Goal: Use online tool/utility: Utilize a website feature to perform a specific function

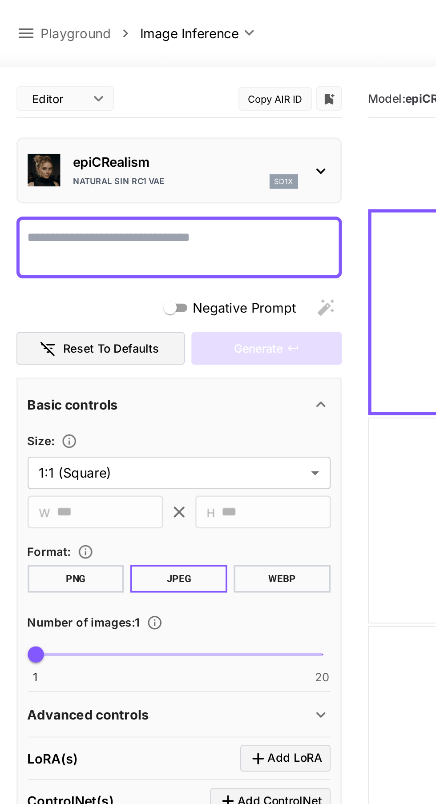
click at [177, 92] on icon at bounding box center [174, 93] width 5 height 3
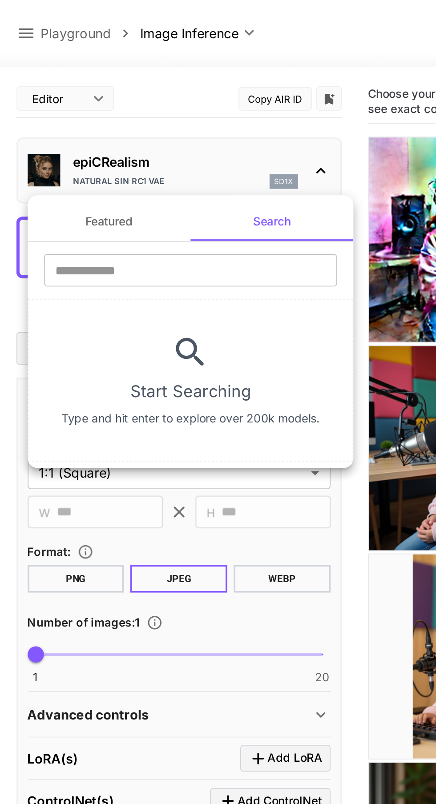
click at [232, 316] on div at bounding box center [218, 402] width 436 height 804
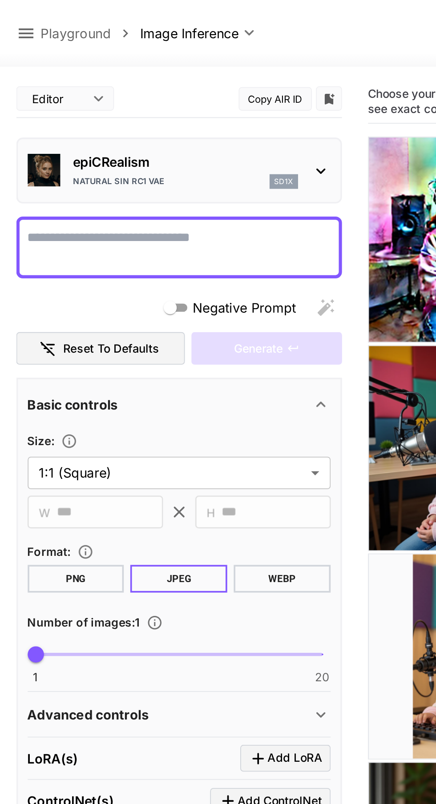
click at [51, 18] on p "Playground" at bounding box center [41, 18] width 38 height 11
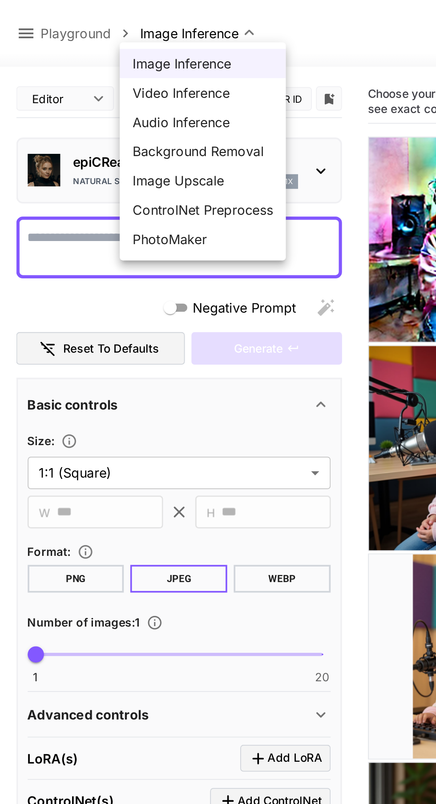
click at [119, 33] on span "Image Inference" at bounding box center [110, 34] width 76 height 11
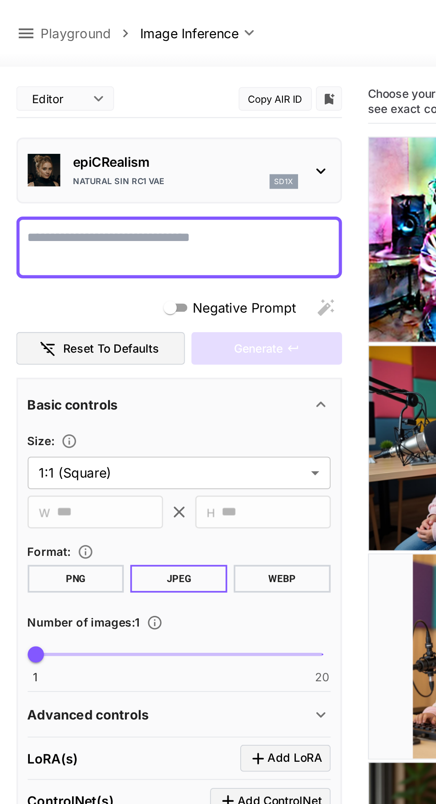
click at [46, 15] on p "Playground" at bounding box center [41, 18] width 38 height 11
click at [14, 18] on icon at bounding box center [14, 18] width 8 height 5
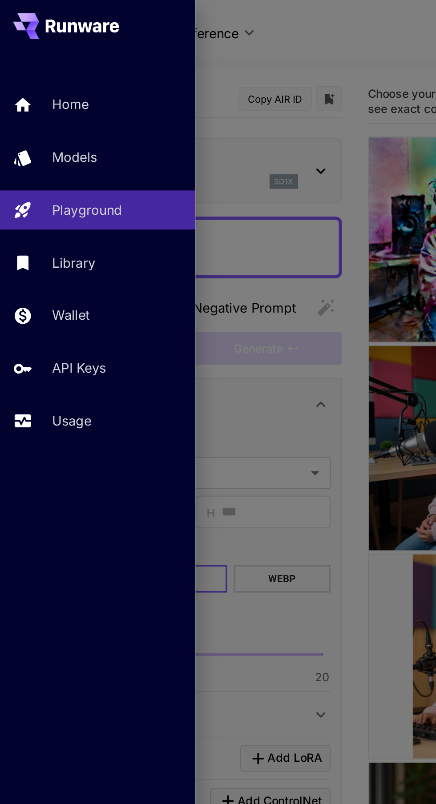
click at [69, 119] on div "Playground" at bounding box center [63, 114] width 71 height 11
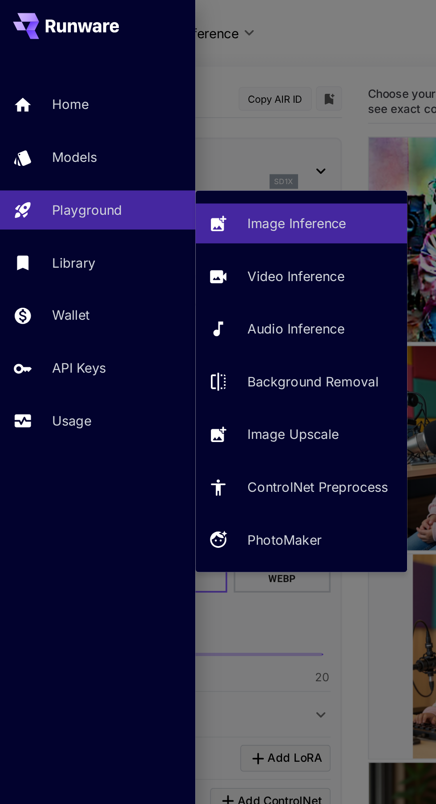
click at [192, 122] on div "Image Inference" at bounding box center [175, 121] width 80 height 11
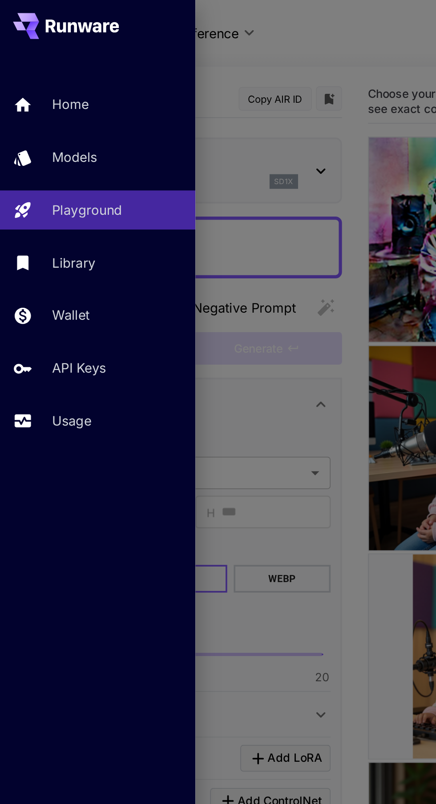
click at [187, 17] on div at bounding box center [218, 402] width 436 height 804
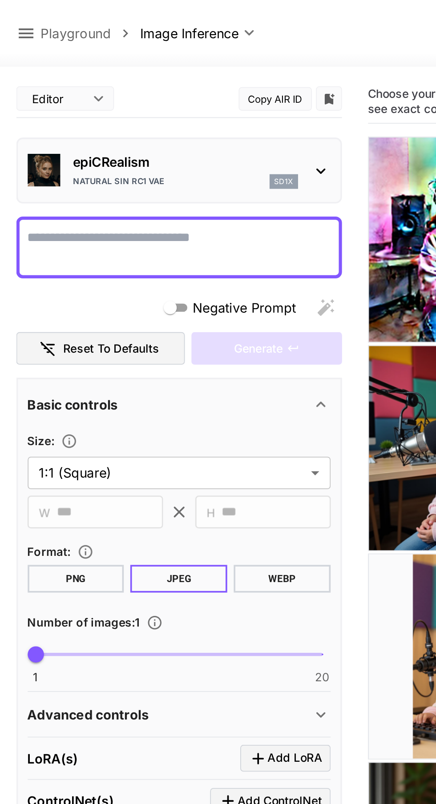
click at [175, 93] on icon at bounding box center [175, 93] width 11 height 11
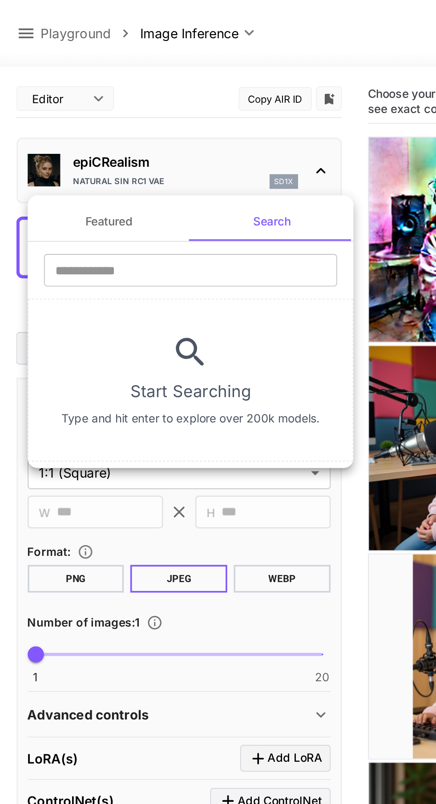
click at [74, 120] on button "Featured" at bounding box center [59, 120] width 89 height 21
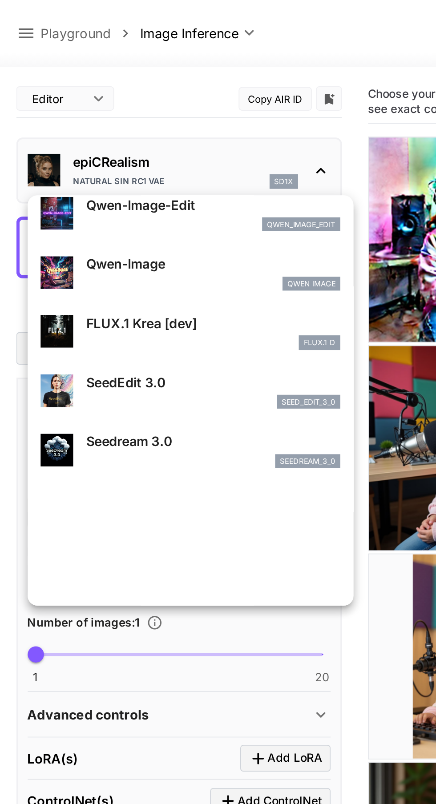
scroll to position [136, 0]
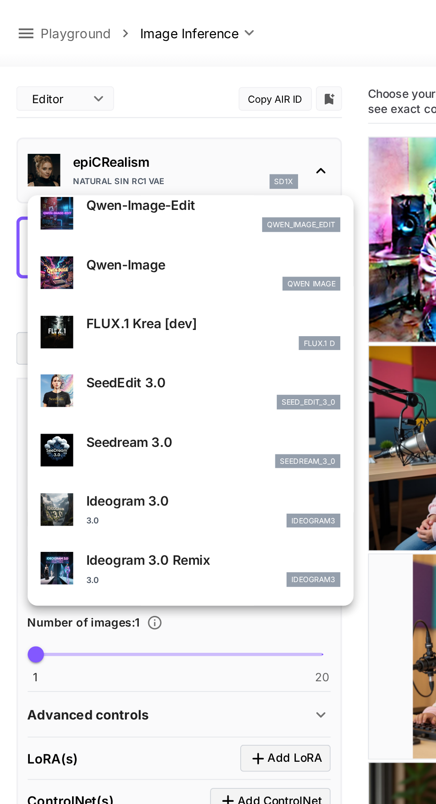
click at [147, 215] on div "SeedEdit 3.0 seed_edit_3_0" at bounding box center [116, 214] width 139 height 20
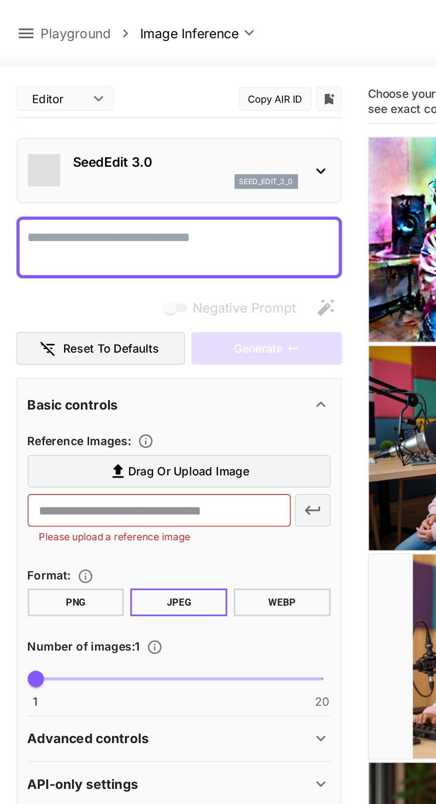
type input "***"
click at [127, 254] on span "Drag or upload image" at bounding box center [103, 257] width 66 height 11
click at [0, 0] on input "Drag or upload image" at bounding box center [0, 0] width 0 height 0
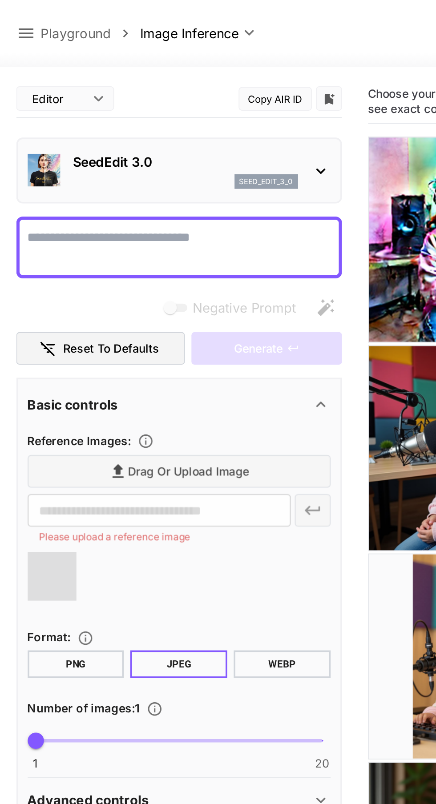
click at [125, 127] on textarea "Negative Prompt" at bounding box center [97, 134] width 165 height 21
type textarea "*"
type input "**********"
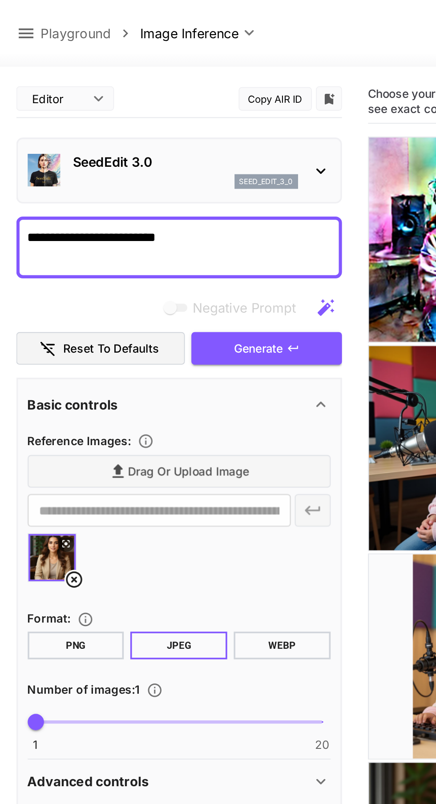
type textarea "**********"
click at [155, 191] on button "Generate" at bounding box center [145, 190] width 82 height 18
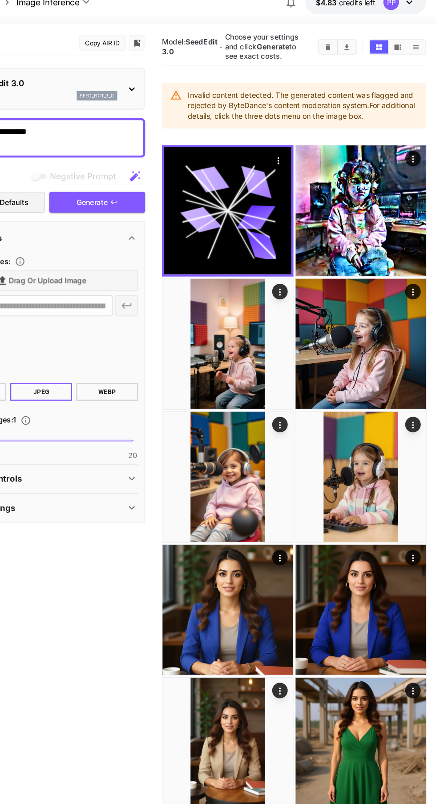
scroll to position [3, 0]
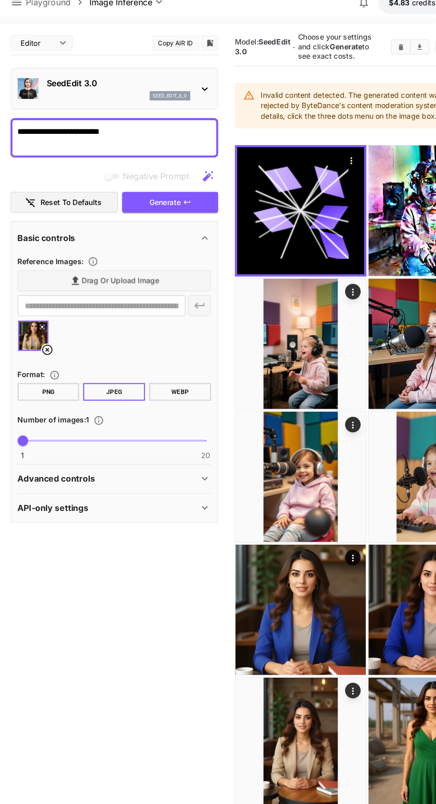
click at [368, 574] on img at bounding box center [371, 538] width 112 height 112
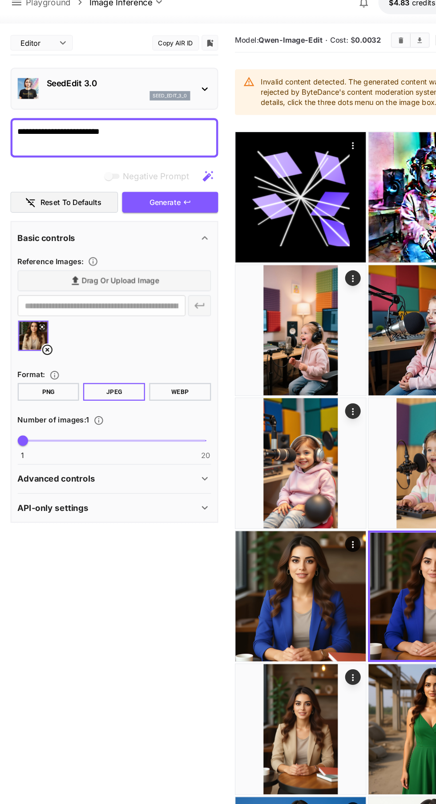
scroll to position [0, 0]
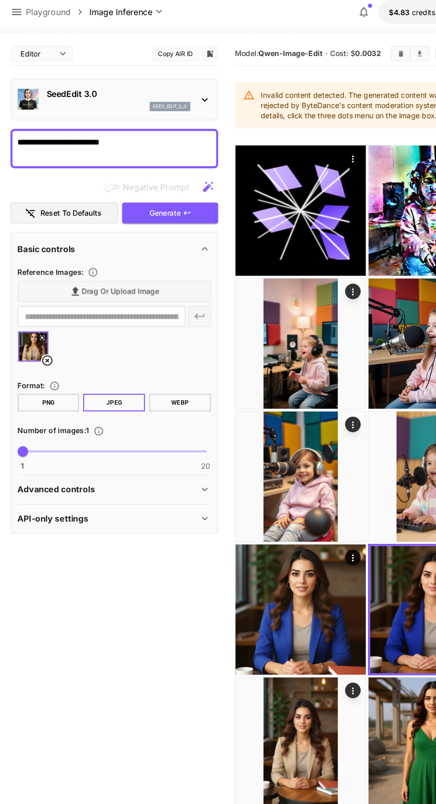
click at [40, 316] on icon at bounding box center [40, 316] width 9 height 9
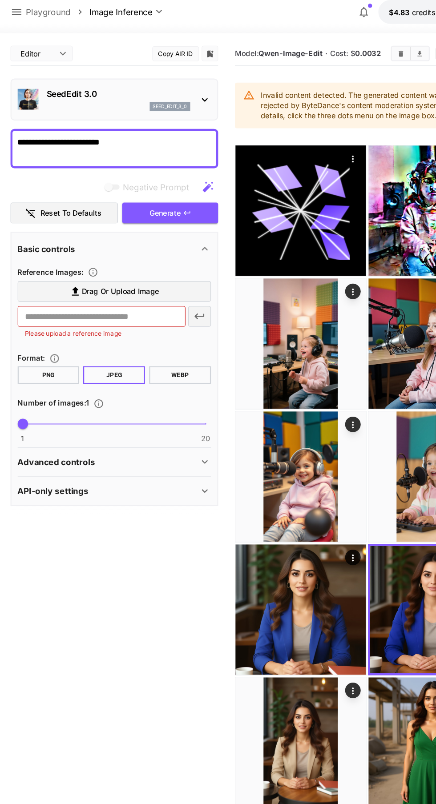
click at [121, 255] on span "Drag or upload image" at bounding box center [103, 257] width 66 height 11
click at [0, 0] on input "Drag or upload image" at bounding box center [0, 0] width 0 height 0
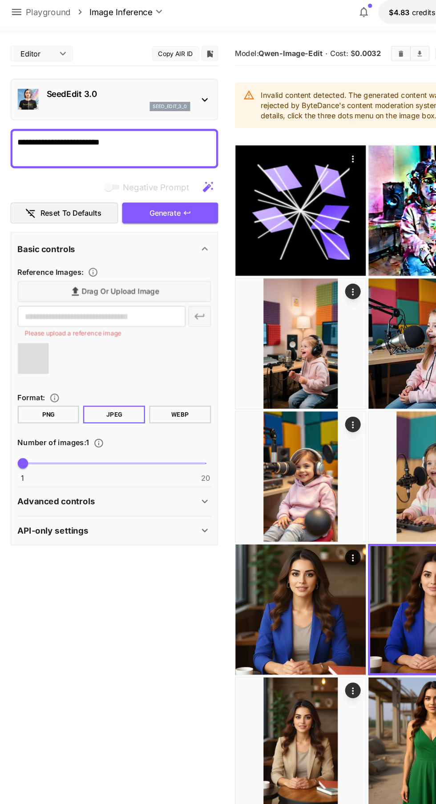
type input "**********"
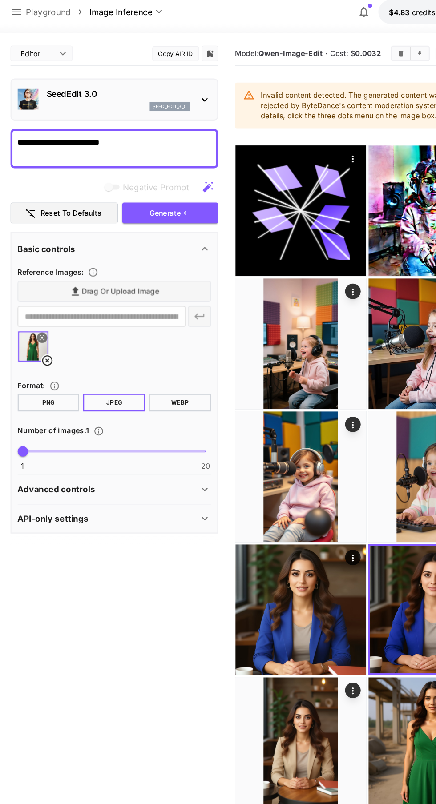
click at [160, 190] on icon "button" at bounding box center [159, 189] width 5 height 3
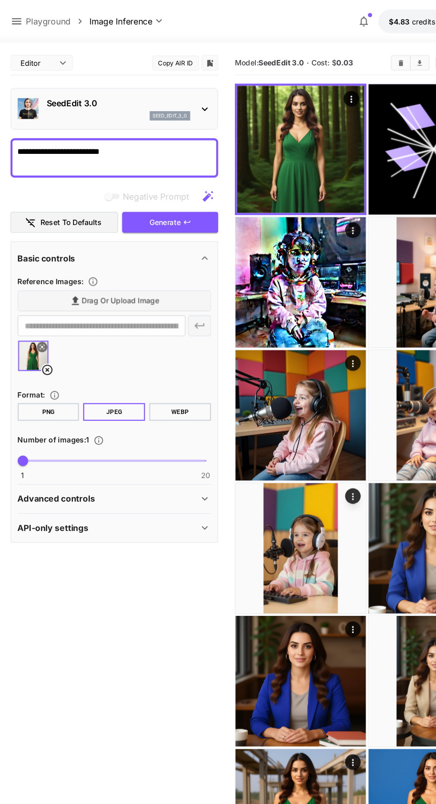
click at [269, 122] on img at bounding box center [257, 127] width 109 height 109
click at [0, 0] on icon "Open in fullscreen" at bounding box center [0, 0] width 0 height 0
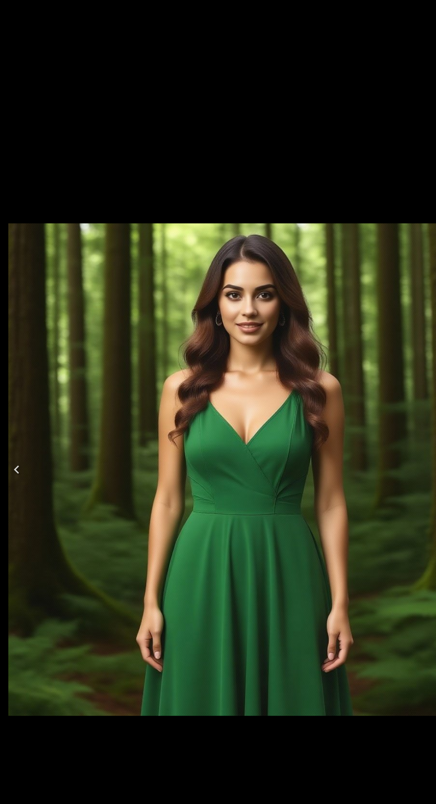
click at [333, 259] on img at bounding box center [217, 401] width 421 height 421
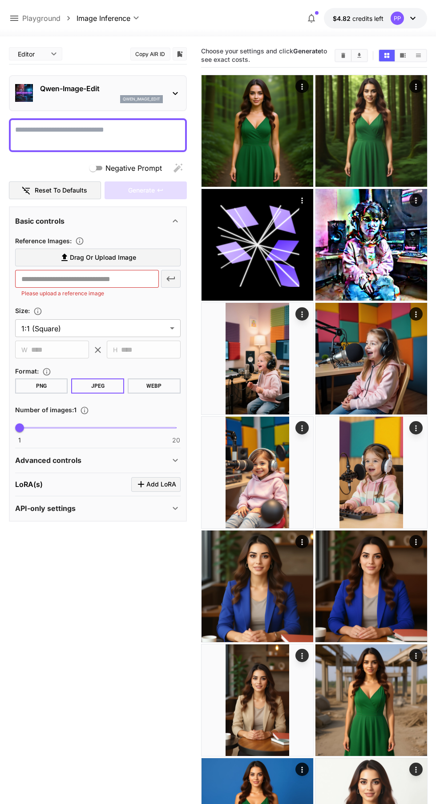
click at [301, 87] on icon "Actions" at bounding box center [301, 87] width 1 height 6
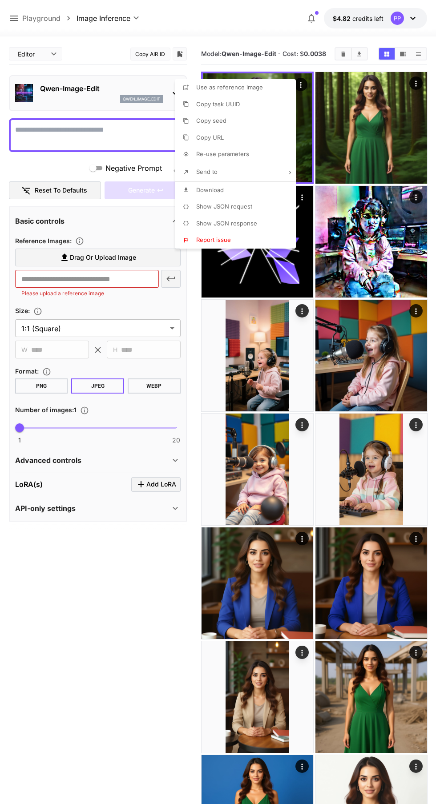
click at [223, 186] on li "Download" at bounding box center [238, 190] width 126 height 17
click at [230, 16] on div at bounding box center [218, 402] width 436 height 804
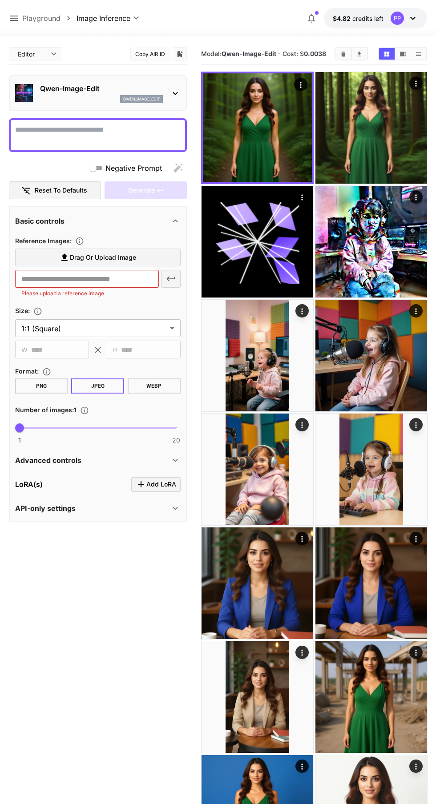
click at [383, 124] on img at bounding box center [371, 128] width 112 height 112
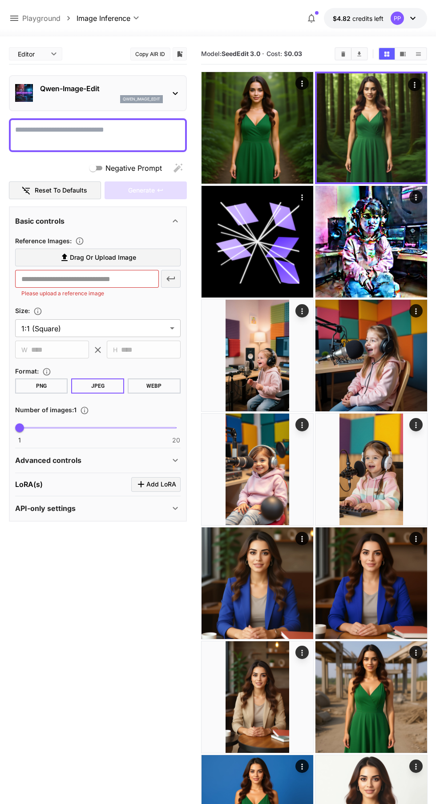
click at [248, 128] on img at bounding box center [257, 128] width 112 height 112
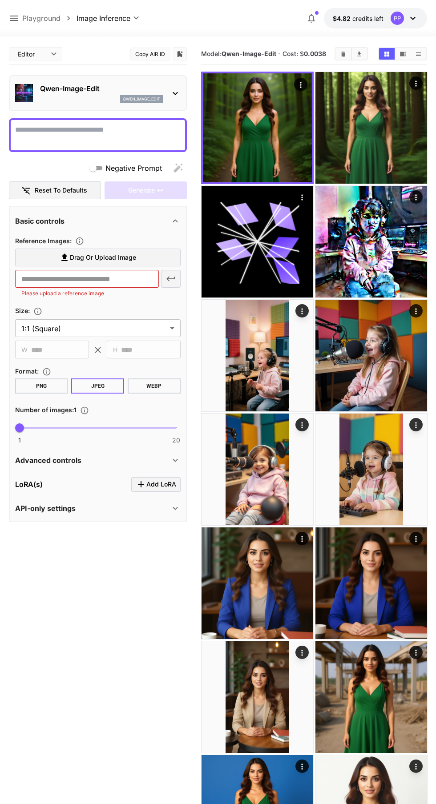
click at [371, 131] on img at bounding box center [371, 128] width 112 height 112
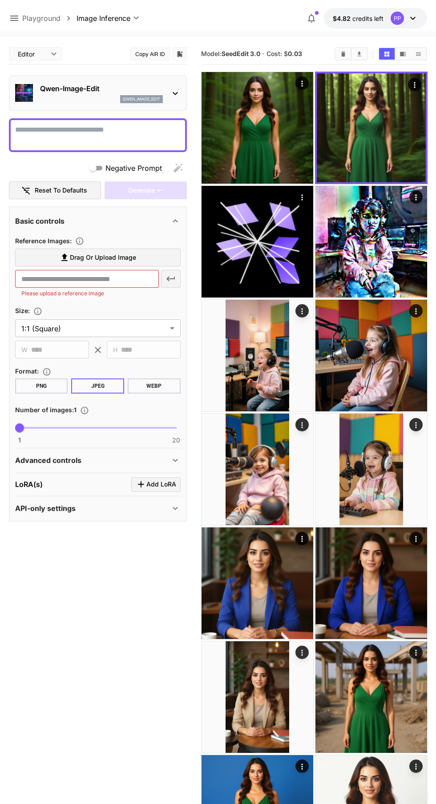
click at [254, 145] on img at bounding box center [257, 128] width 112 height 112
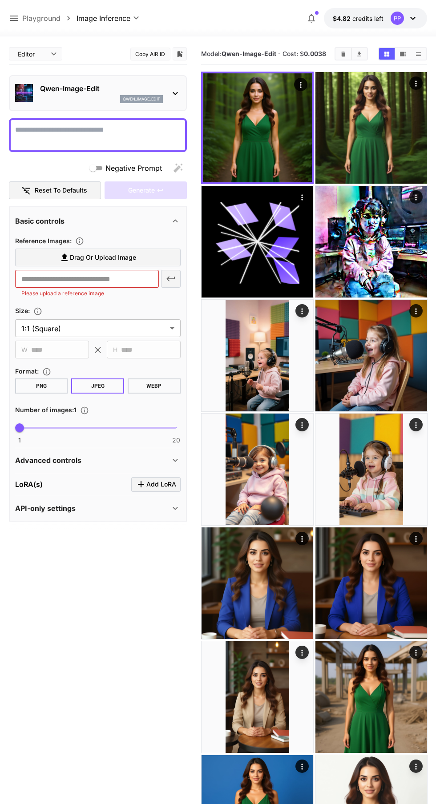
click at [375, 136] on img at bounding box center [371, 128] width 112 height 112
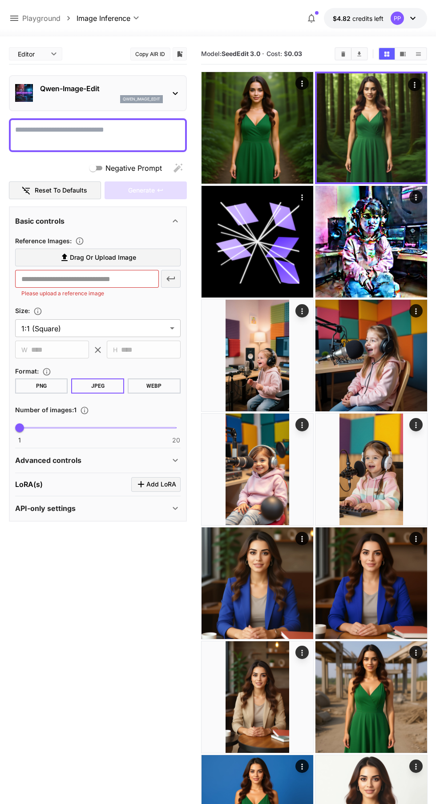
click at [288, 121] on img at bounding box center [257, 128] width 112 height 112
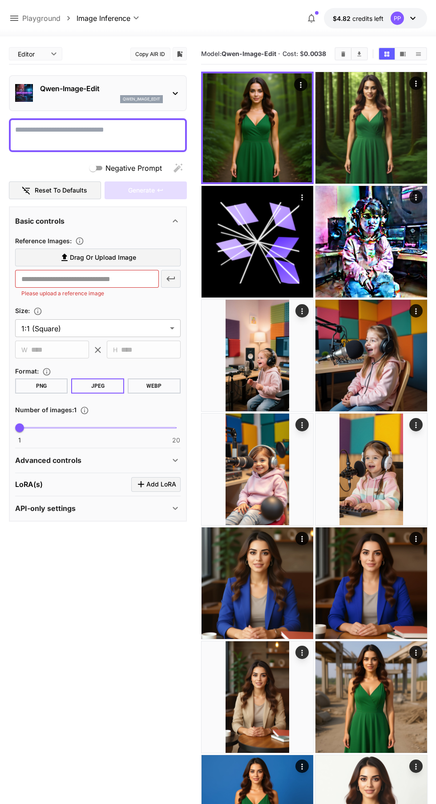
click at [400, 130] on img at bounding box center [371, 128] width 112 height 112
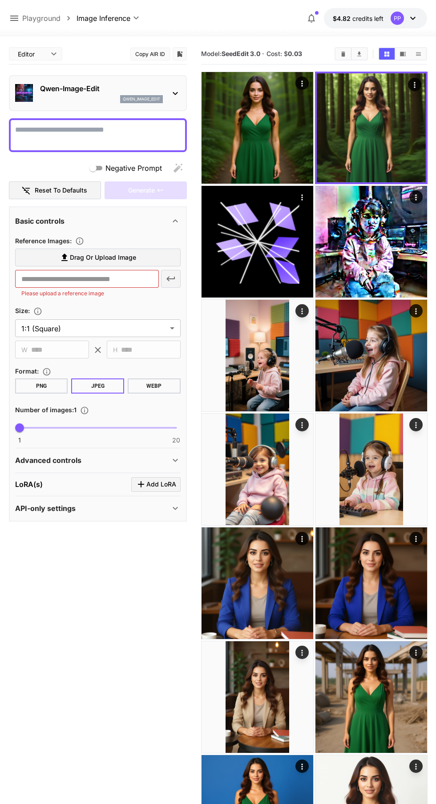
click at [283, 136] on img at bounding box center [257, 128] width 112 height 112
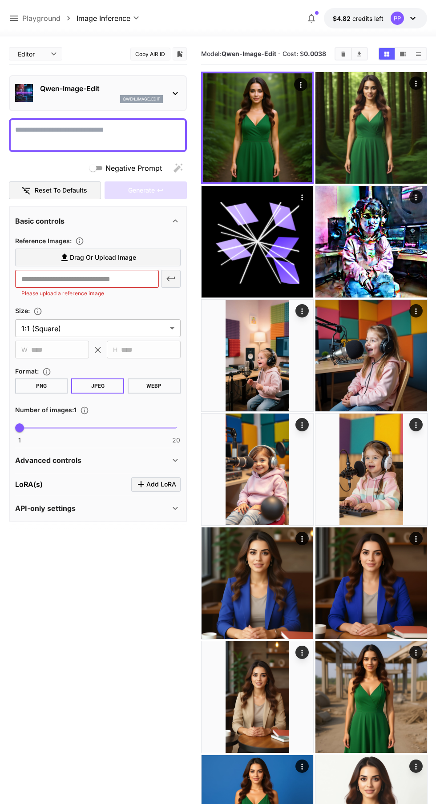
click at [396, 143] on img at bounding box center [371, 128] width 112 height 112
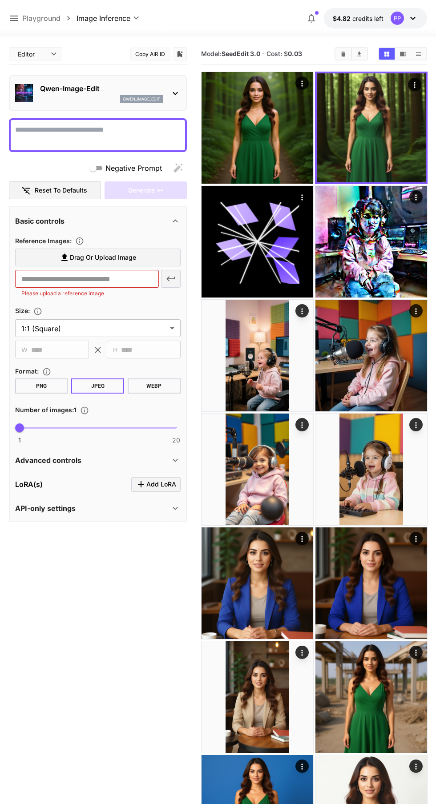
click at [289, 125] on img at bounding box center [257, 128] width 112 height 112
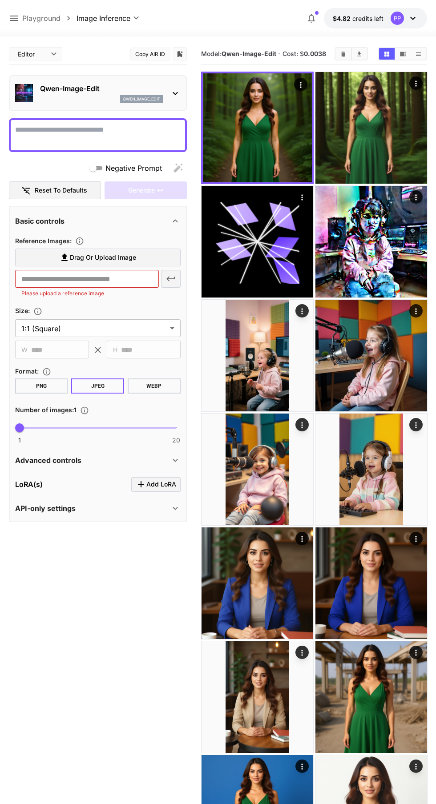
click at [394, 144] on img at bounding box center [371, 128] width 112 height 112
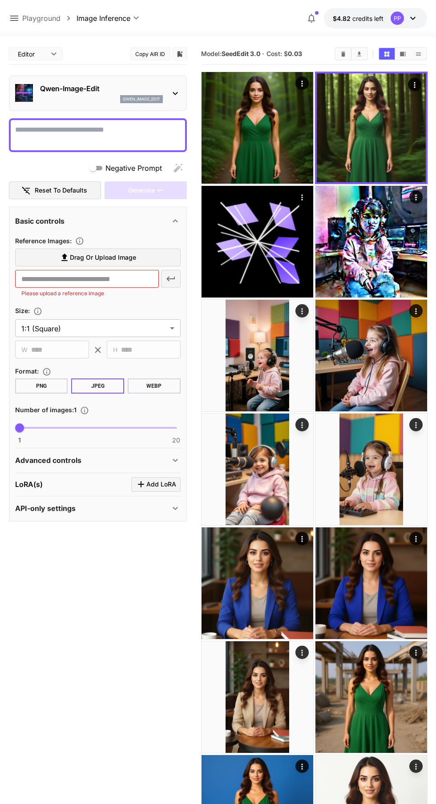
click at [172, 90] on icon at bounding box center [175, 93] width 11 height 11
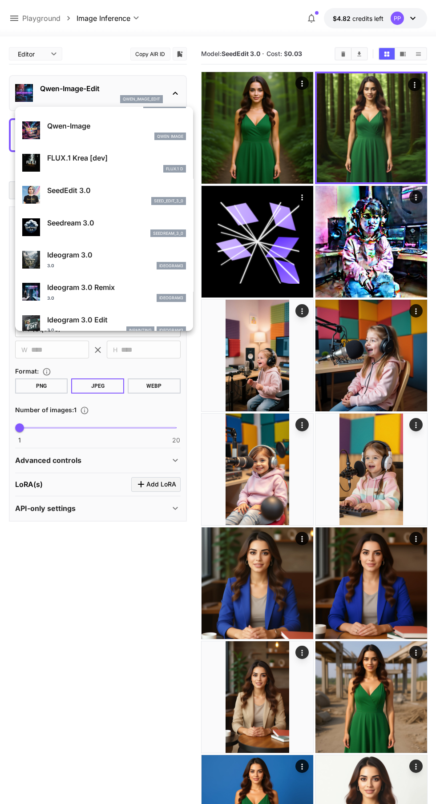
scroll to position [155, 0]
click at [142, 224] on p "Seedream 3.0" at bounding box center [116, 221] width 139 height 11
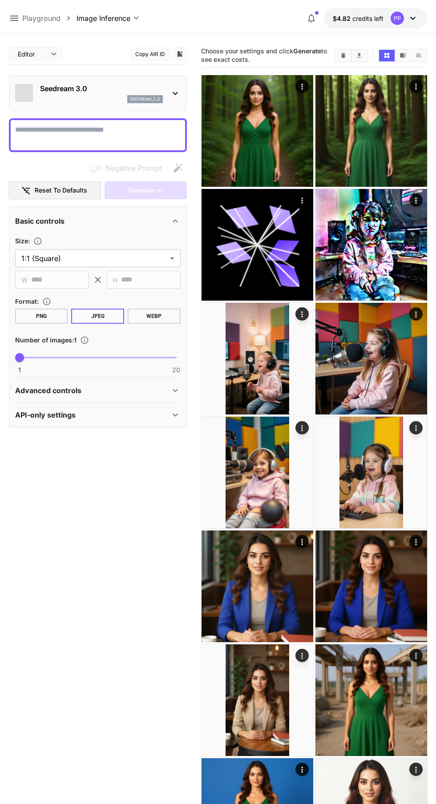
type input "***"
click at [173, 92] on icon at bounding box center [174, 93] width 5 height 3
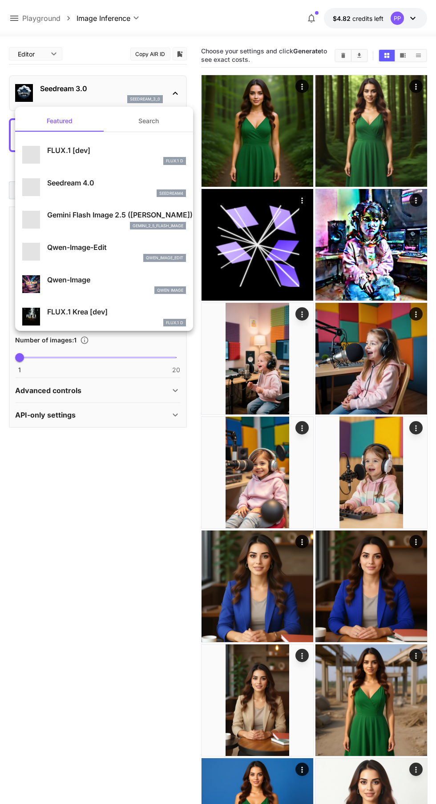
click at [152, 187] on p "Seedream 4.0" at bounding box center [116, 182] width 139 height 11
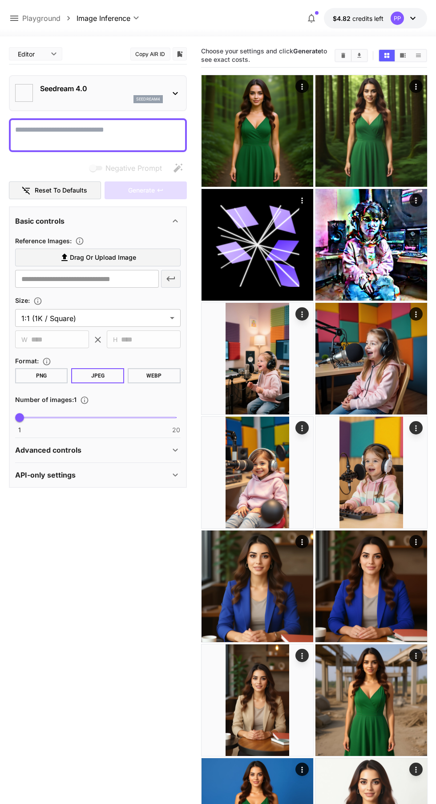
click at [170, 85] on div "Seedream 4.0 seedream4" at bounding box center [97, 93] width 165 height 27
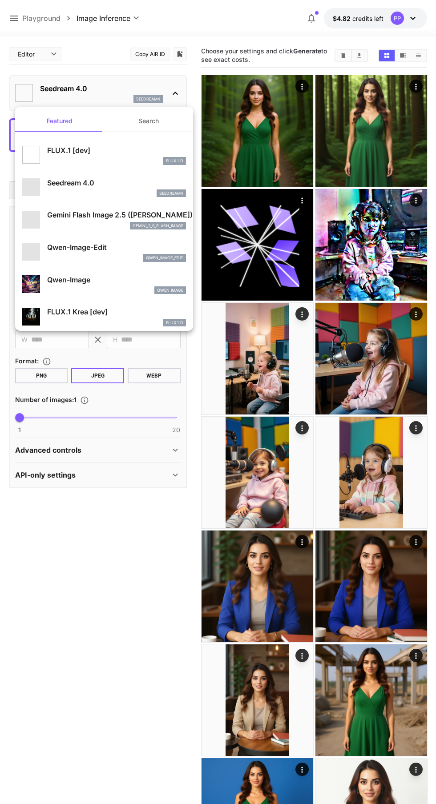
click at [133, 245] on p "Qwen-Image-Edit" at bounding box center [116, 247] width 139 height 11
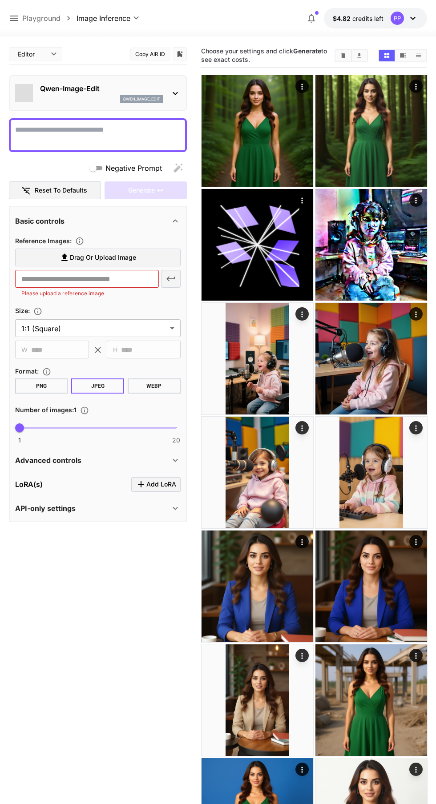
type input "**********"
click at [140, 250] on label "Drag or upload image" at bounding box center [97, 257] width 165 height 18
click at [0, 0] on input "Drag or upload image" at bounding box center [0, 0] width 0 height 0
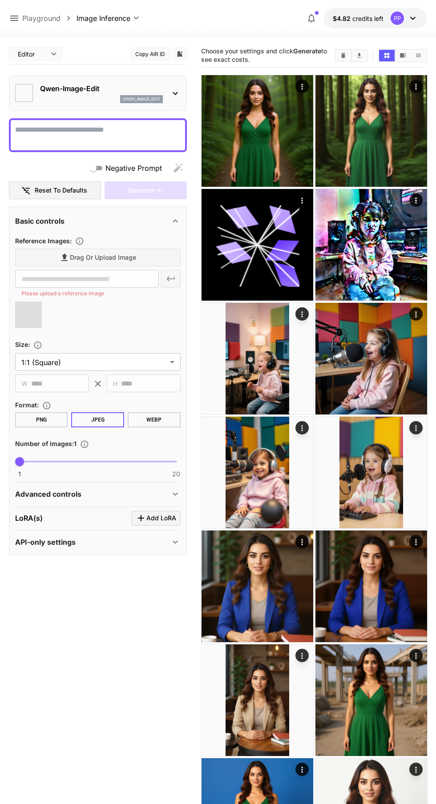
click at [175, 494] on icon at bounding box center [175, 493] width 11 height 11
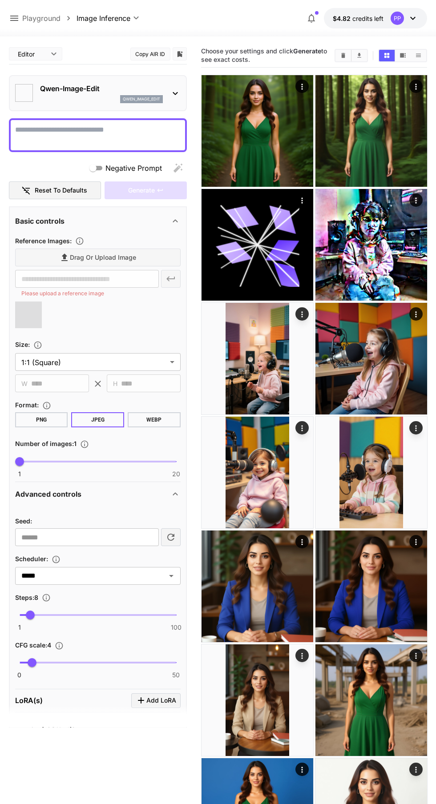
click at [260, 100] on img at bounding box center [257, 131] width 112 height 112
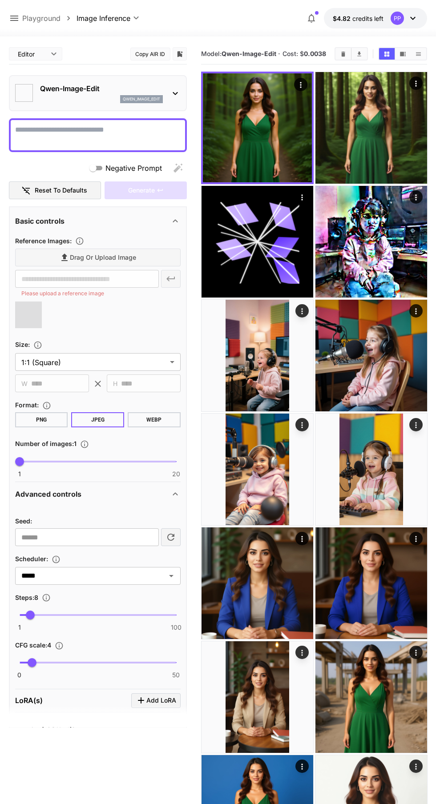
click at [110, 132] on textarea "Negative Prompt" at bounding box center [97, 134] width 165 height 21
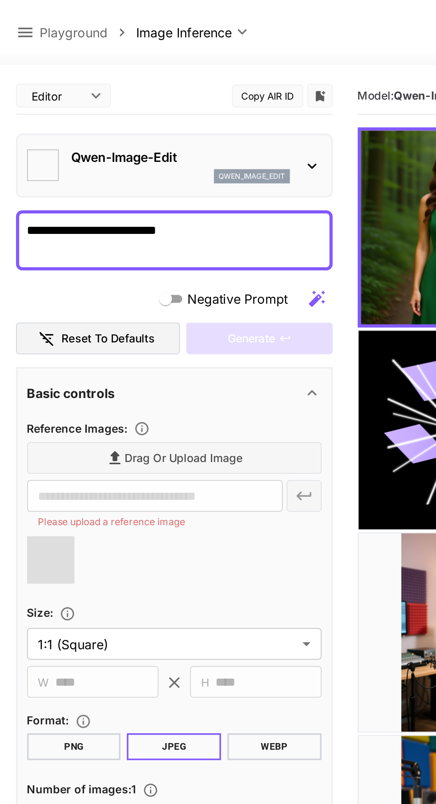
type textarea "**********"
click at [124, 261] on div "Drag or upload image" at bounding box center [97, 257] width 165 height 18
click at [104, 250] on div "Drag or upload image" at bounding box center [97, 257] width 165 height 18
click at [93, 254] on div "Drag or upload image" at bounding box center [97, 257] width 165 height 18
click at [96, 246] on section "Reference Images : Drag or upload image ​ Please upload a reference image" at bounding box center [97, 285] width 165 height 100
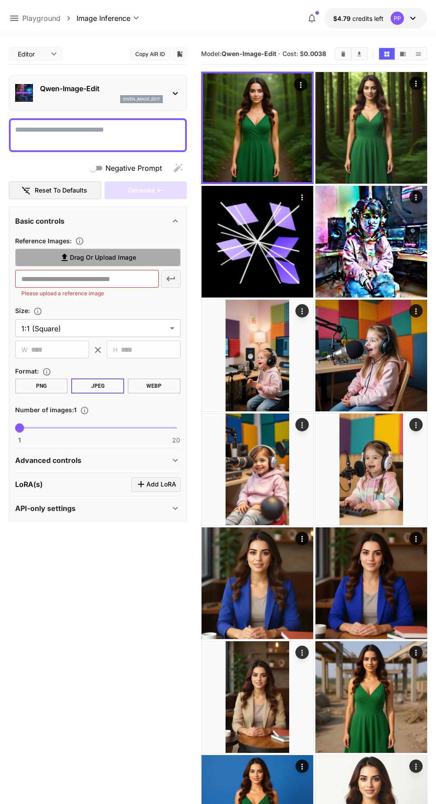
click at [145, 252] on label "Drag or upload image" at bounding box center [97, 257] width 165 height 18
click at [0, 0] on input "Drag or upload image" at bounding box center [0, 0] width 0 height 0
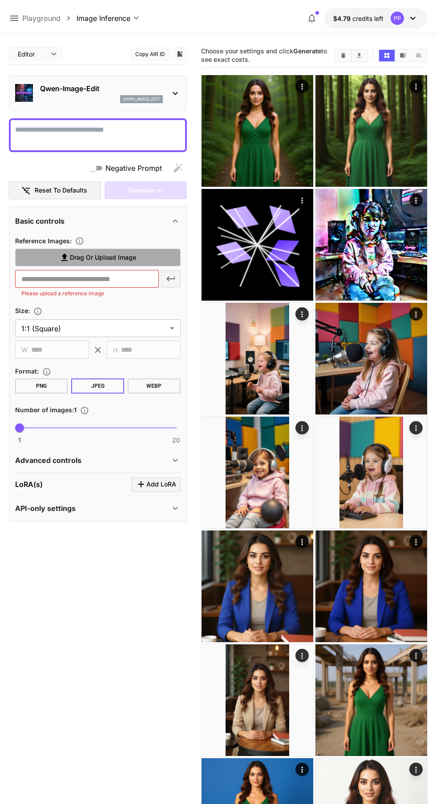
click at [134, 254] on span "Drag or upload image" at bounding box center [103, 257] width 66 height 11
click at [0, 0] on input "Drag or upload image" at bounding box center [0, 0] width 0 height 0
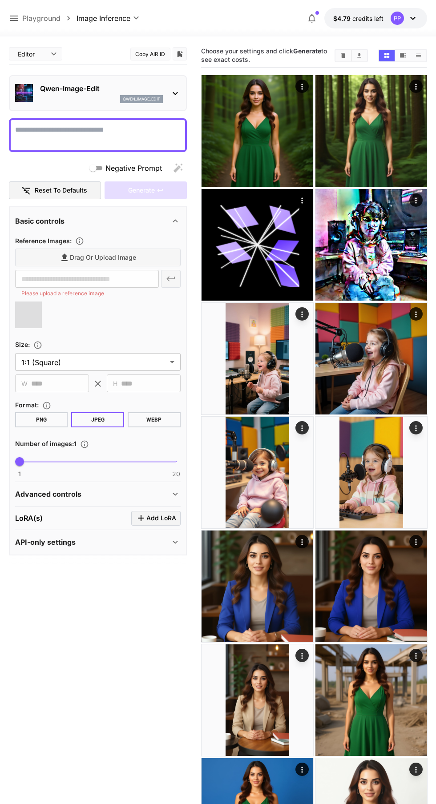
type input "**********"
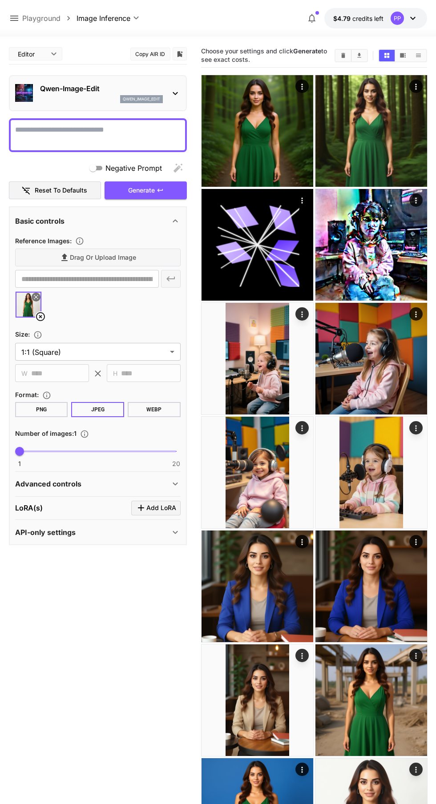
click at [105, 128] on textarea "Negative Prompt" at bounding box center [97, 134] width 165 height 21
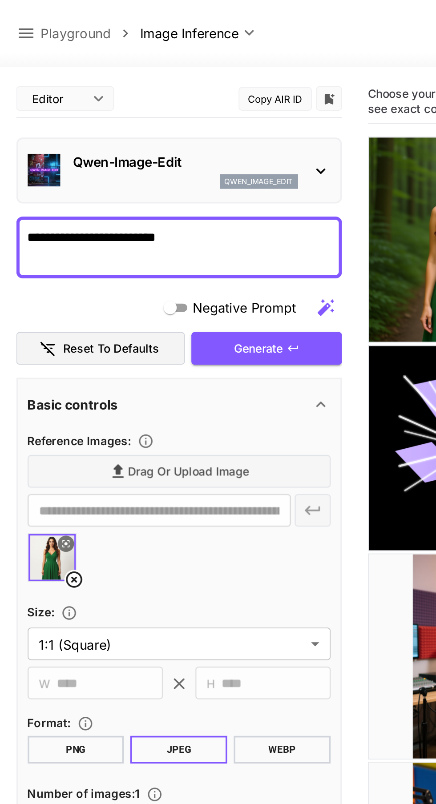
click at [163, 189] on icon "button" at bounding box center [159, 190] width 7 height 7
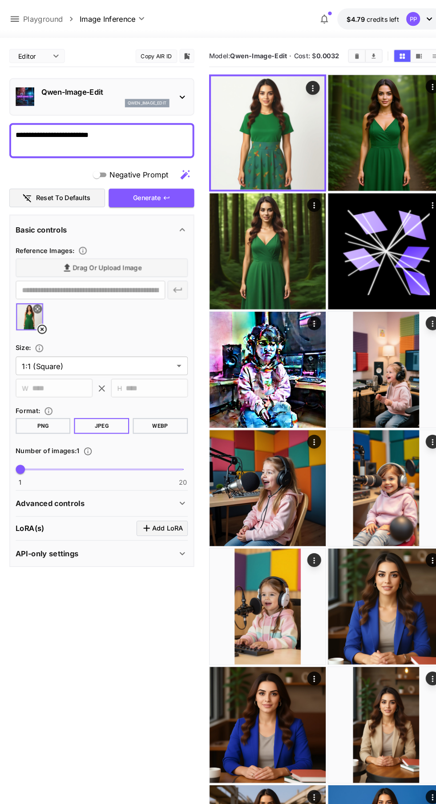
click at [142, 133] on textarea "**********" at bounding box center [97, 134] width 165 height 21
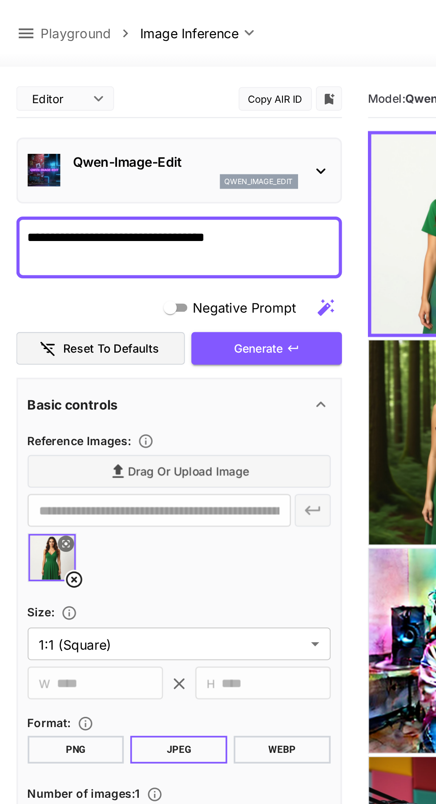
type textarea "**********"
click at [161, 191] on icon "button" at bounding box center [159, 190] width 7 height 7
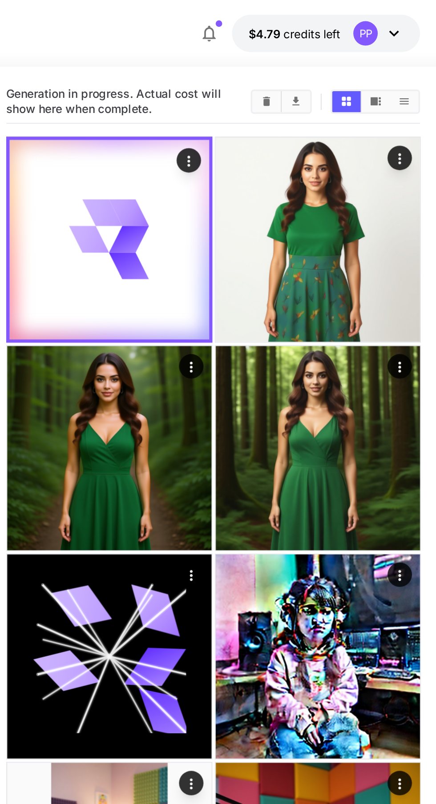
click at [400, 149] on img at bounding box center [371, 131] width 112 height 112
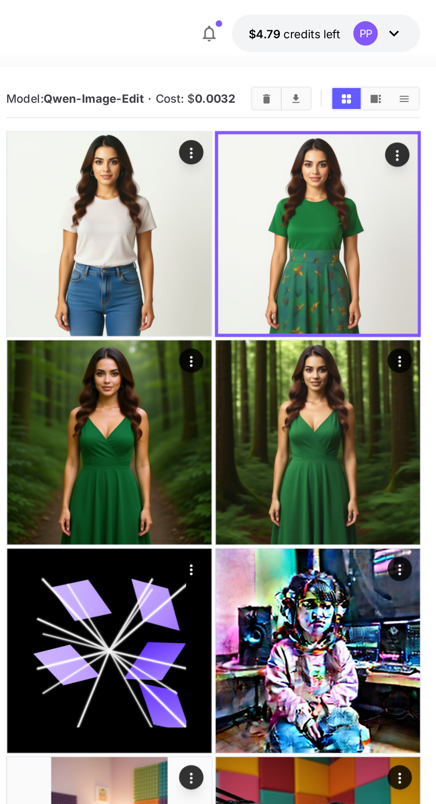
click at [285, 154] on img at bounding box center [257, 128] width 112 height 112
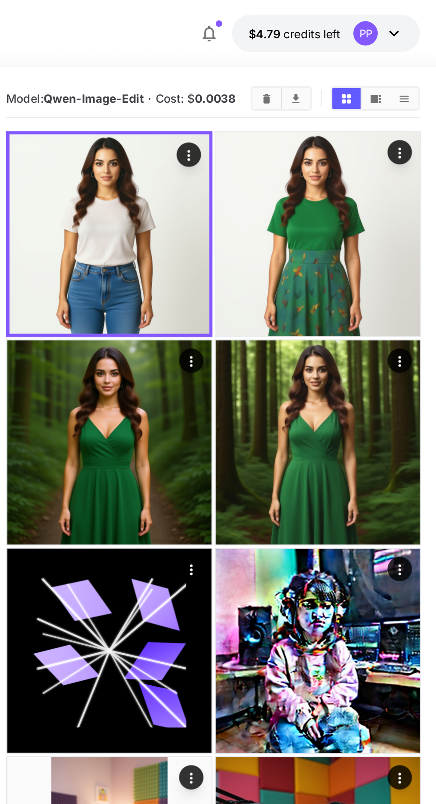
click at [264, 126] on img at bounding box center [257, 127] width 109 height 109
click at [371, 133] on img at bounding box center [371, 128] width 112 height 112
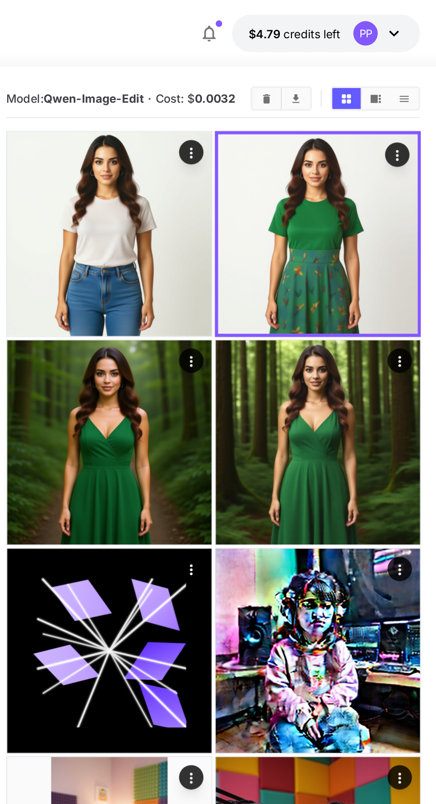
click at [286, 138] on img at bounding box center [257, 128] width 112 height 112
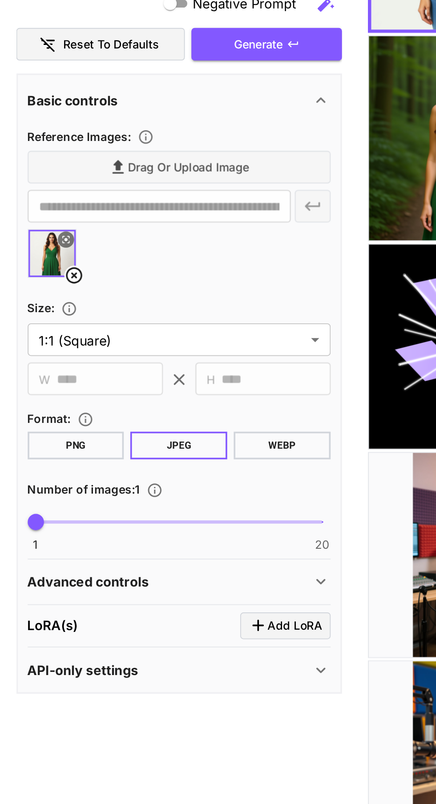
click at [175, 484] on icon at bounding box center [175, 483] width 11 height 11
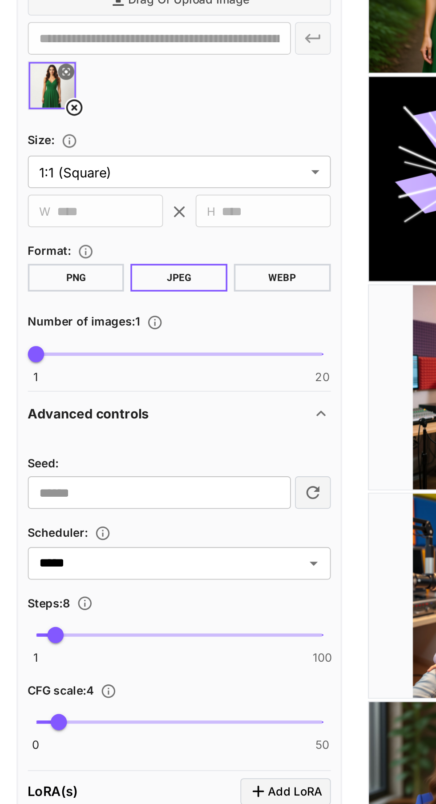
click at [69, 601] on span "1 100 8" at bounding box center [98, 605] width 156 height 20
click at [65, 602] on span "33" at bounding box center [69, 604] width 9 height 9
click at [60, 603] on span "29" at bounding box center [63, 604] width 9 height 9
click at [58, 602] on span "26" at bounding box center [58, 604] width 9 height 9
click at [55, 604] on span "26" at bounding box center [58, 604] width 9 height 9
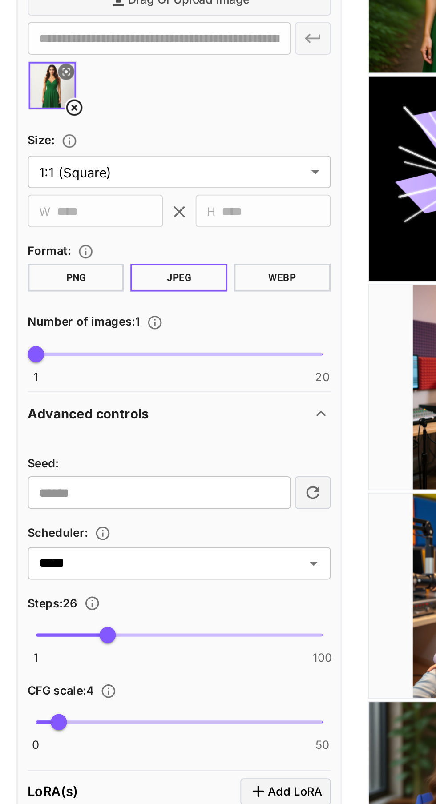
type input "**"
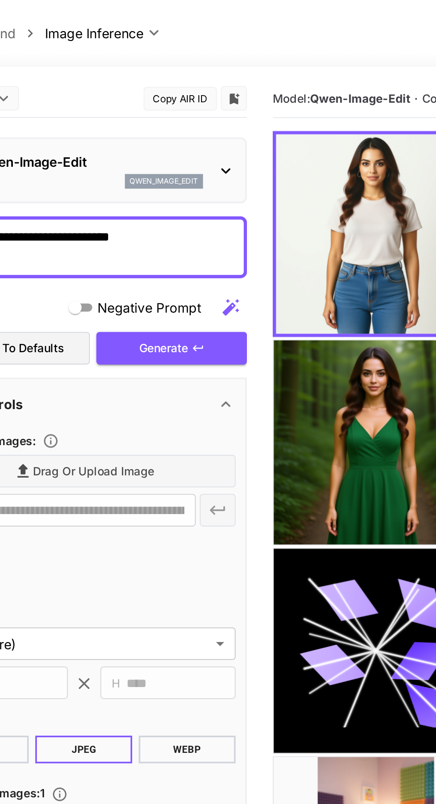
click at [172, 188] on button "Generate" at bounding box center [145, 190] width 82 height 18
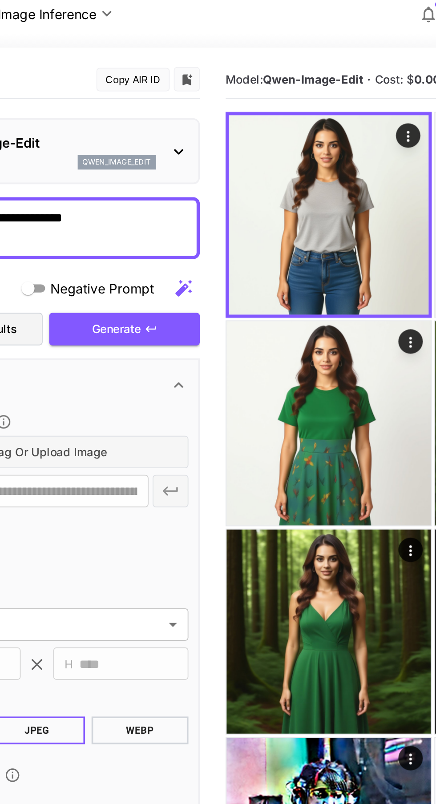
click at [148, 132] on textarea "**********" at bounding box center [97, 134] width 165 height 21
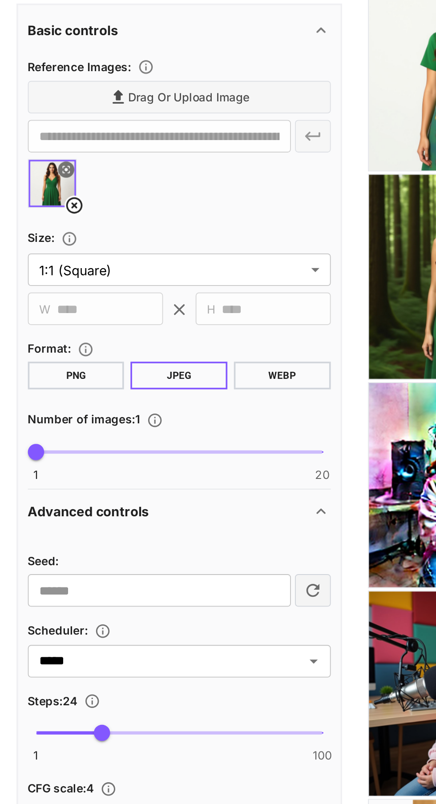
type textarea "**********"
click at [85, 600] on span "1 100 24" at bounding box center [98, 605] width 156 height 20
click at [80, 600] on span "42" at bounding box center [84, 604] width 9 height 9
click at [76, 595] on span "37" at bounding box center [76, 589] width 18 height 12
click at [72, 602] on span "37" at bounding box center [76, 604] width 9 height 9
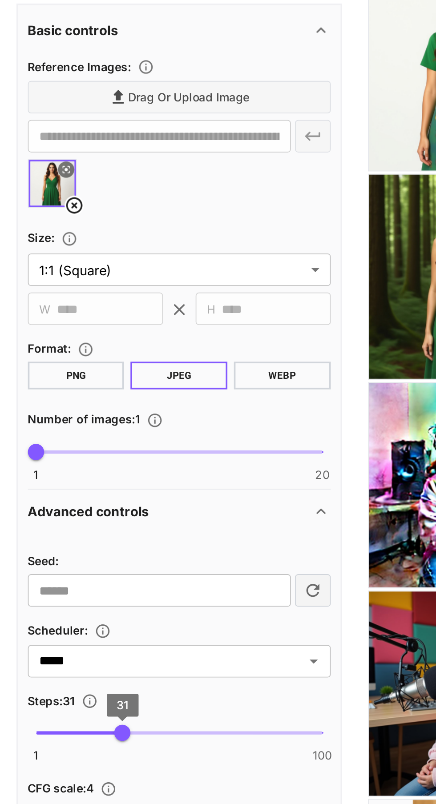
click at [71, 604] on span "31" at bounding box center [66, 604] width 9 height 9
click at [72, 604] on span "35" at bounding box center [72, 604] width 9 height 9
click at [68, 603] on span "34" at bounding box center [71, 604] width 9 height 9
type input "**"
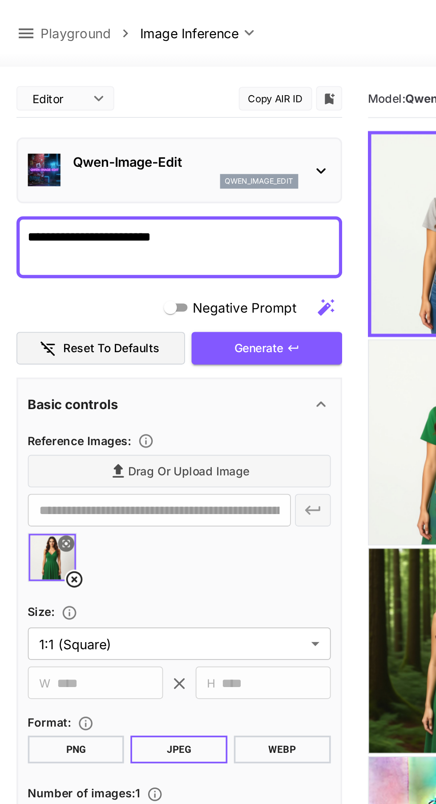
click at [160, 190] on icon "button" at bounding box center [159, 189] width 5 height 3
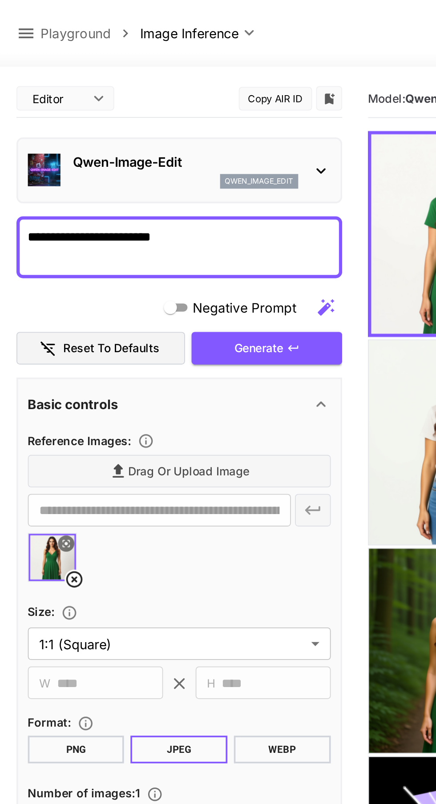
click at [121, 255] on div "Drag or upload image" at bounding box center [97, 257] width 165 height 18
click at [93, 259] on div "Drag or upload image" at bounding box center [97, 257] width 165 height 18
click at [124, 132] on textarea "**********" at bounding box center [97, 134] width 165 height 21
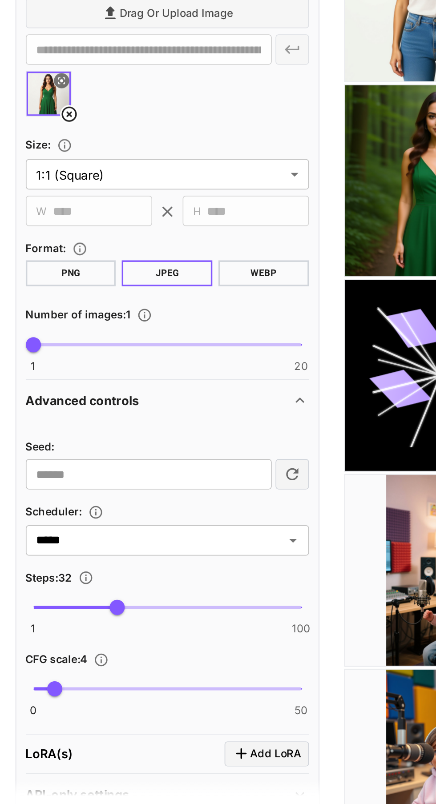
type textarea "**********"
click at [88, 604] on span at bounding box center [98, 605] width 156 height 2
click at [87, 603] on span "44" at bounding box center [87, 604] width 9 height 9
click at [84, 608] on span "44" at bounding box center [87, 604] width 9 height 9
click at [81, 602] on span "42" at bounding box center [84, 604] width 9 height 9
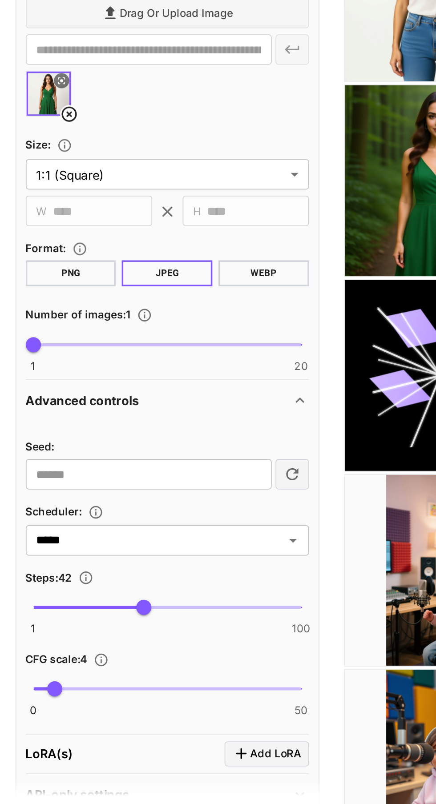
type input "**"
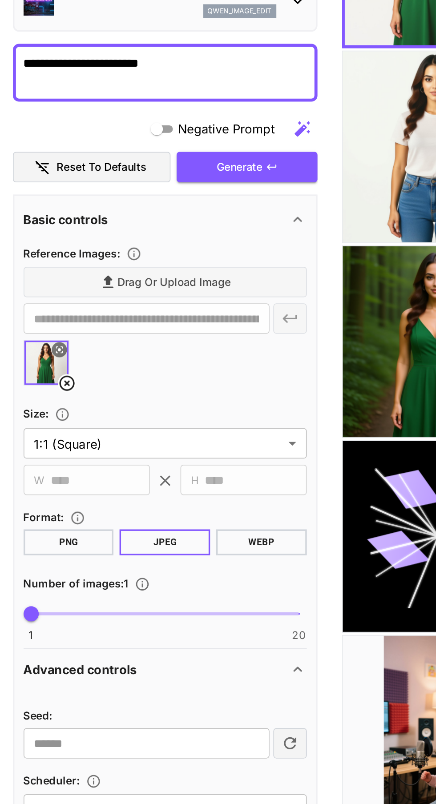
scroll to position [64, 0]
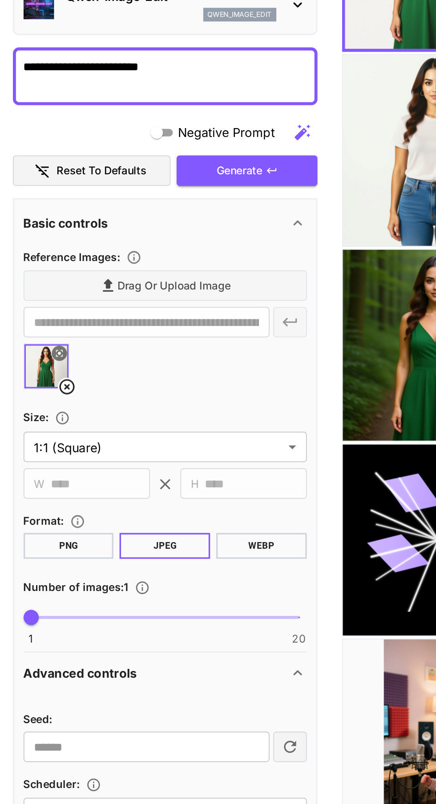
click at [163, 188] on icon "button" at bounding box center [159, 189] width 7 height 7
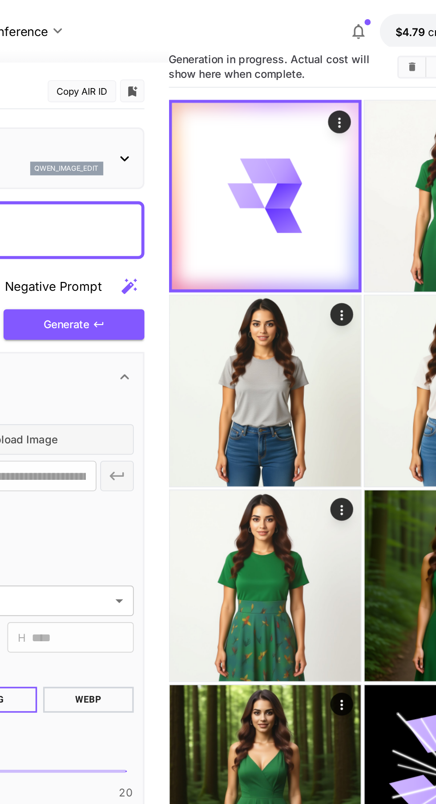
scroll to position [0, 0]
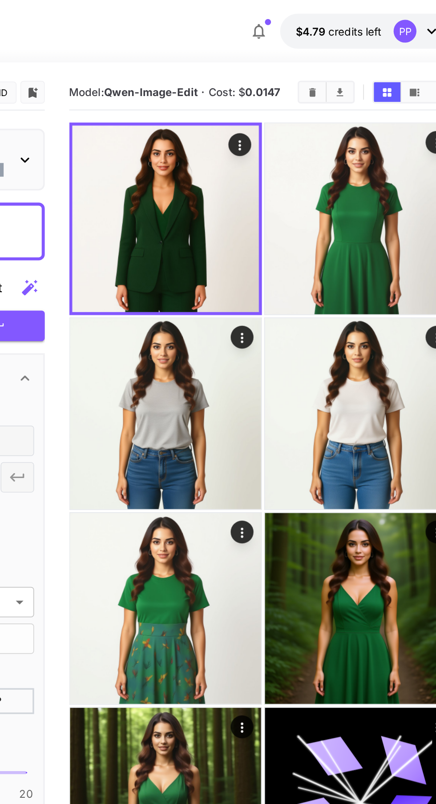
click at [368, 149] on img at bounding box center [371, 128] width 112 height 112
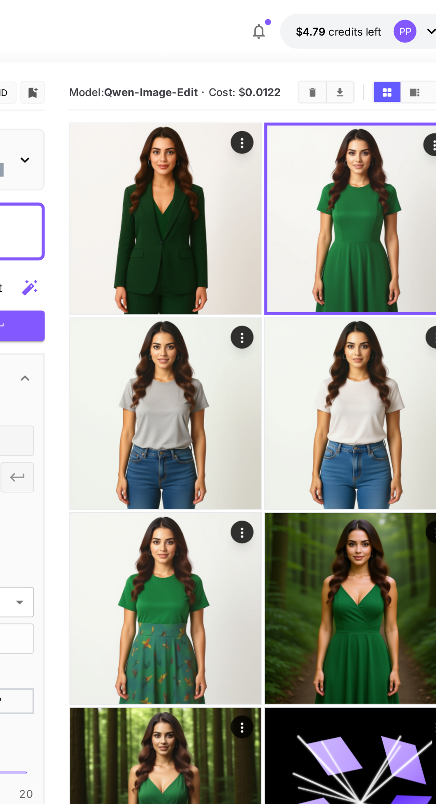
click at [283, 164] on img at bounding box center [257, 128] width 112 height 112
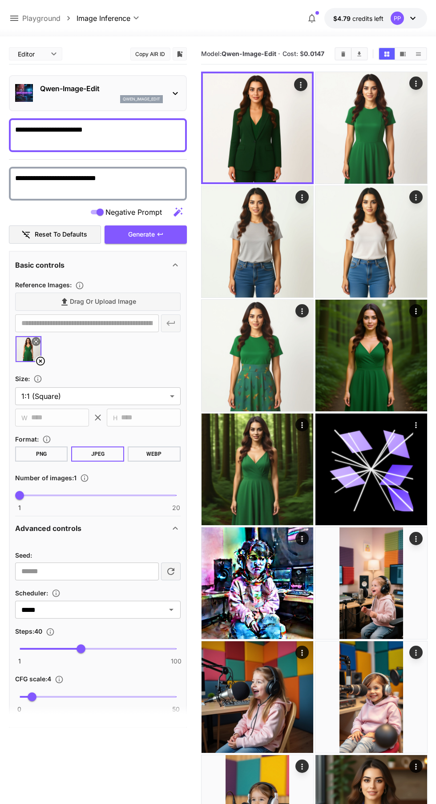
type textarea "**********"
click at [163, 233] on icon "button" at bounding box center [159, 234] width 7 height 7
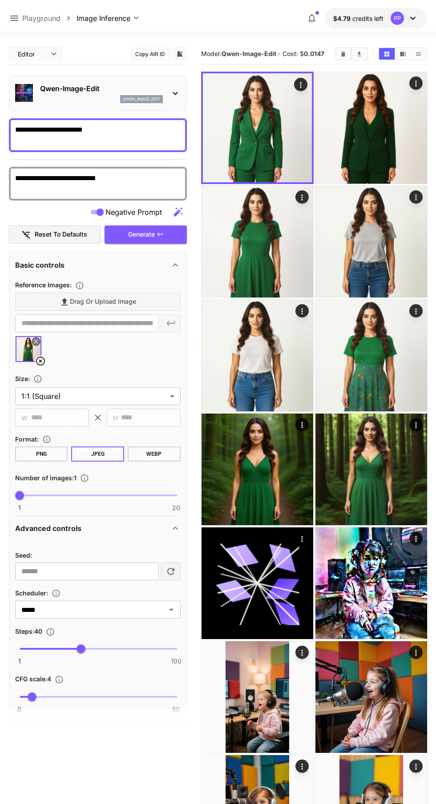
click at [300, 85] on icon "Actions" at bounding box center [300, 85] width 1 height 6
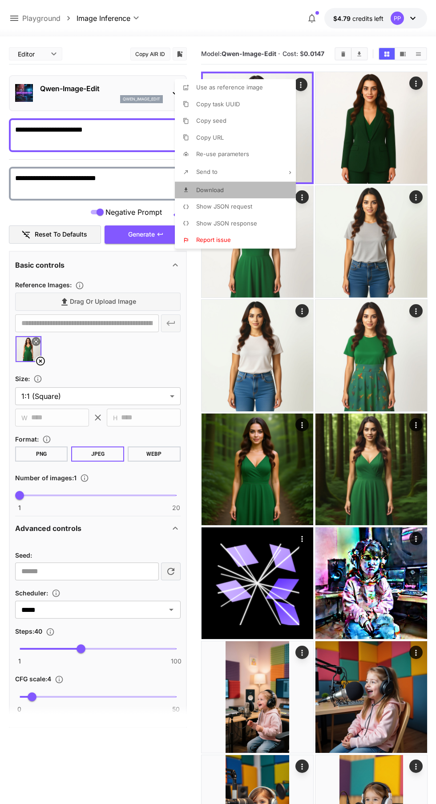
click at [232, 194] on li "Download" at bounding box center [238, 190] width 126 height 17
click at [387, 121] on div at bounding box center [218, 402] width 436 height 804
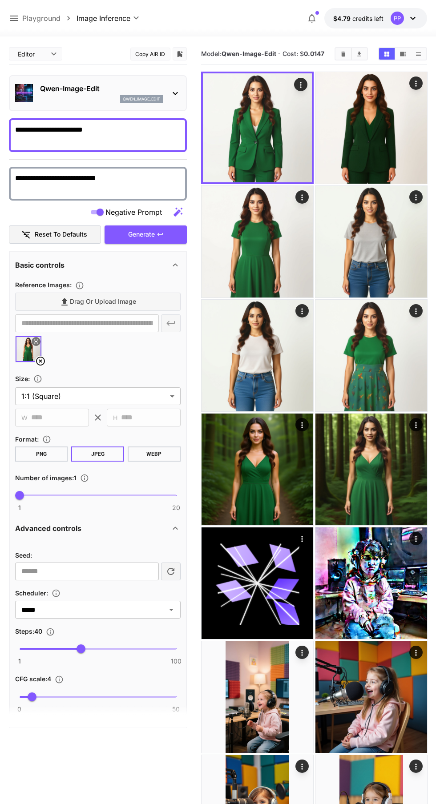
click at [386, 127] on img at bounding box center [371, 128] width 112 height 112
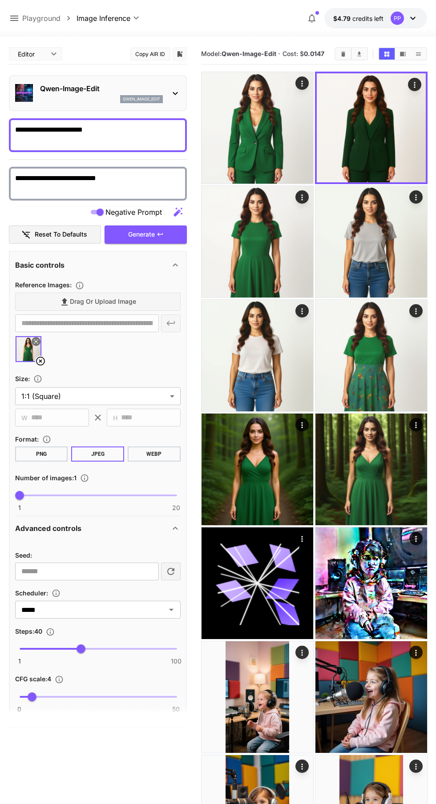
click at [0, 0] on icon "Open in fullscreen" at bounding box center [0, 0] width 0 height 0
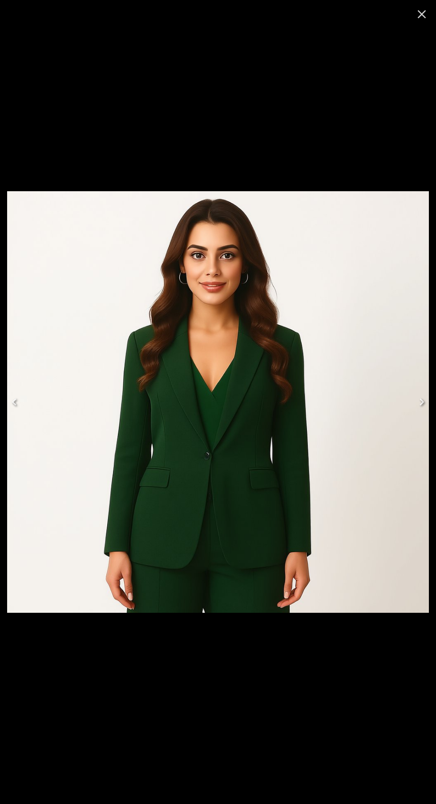
click at [303, 305] on img at bounding box center [217, 401] width 421 height 421
click at [298, 309] on img at bounding box center [217, 401] width 421 height 421
click at [422, 14] on icon "Close" at bounding box center [421, 14] width 14 height 14
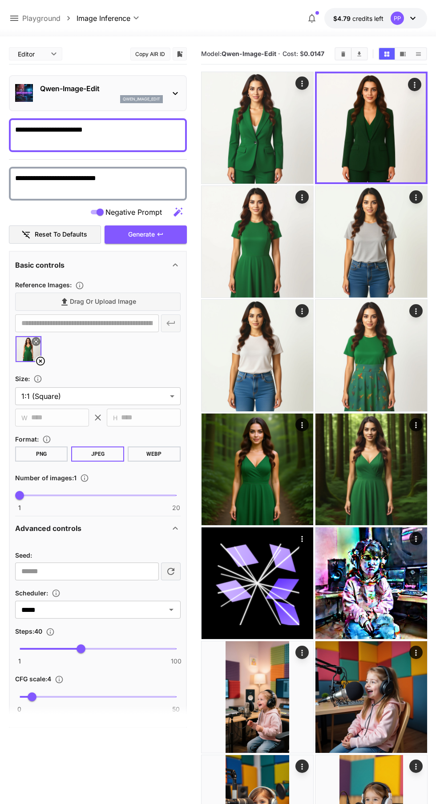
click at [260, 130] on img at bounding box center [257, 128] width 112 height 112
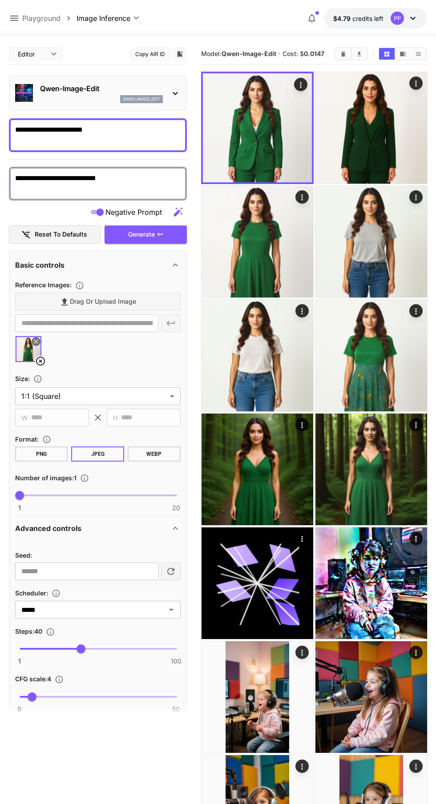
click at [58, 648] on span at bounding box center [51, 649] width 62 height 2
click at [56, 648] on span "25" at bounding box center [57, 648] width 9 height 9
click at [51, 648] on span "24" at bounding box center [55, 648] width 9 height 9
click at [47, 648] on span "21" at bounding box center [51, 648] width 9 height 9
click at [46, 648] on span "18" at bounding box center [46, 648] width 9 height 9
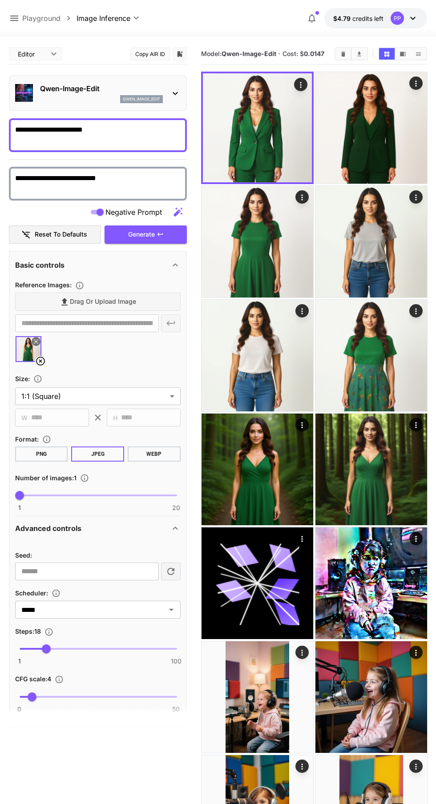
click at [46, 648] on span "18" at bounding box center [46, 648] width 9 height 9
click at [28, 648] on span "4" at bounding box center [24, 648] width 9 height 9
type input "*"
click at [175, 235] on button "Generate" at bounding box center [145, 234] width 82 height 18
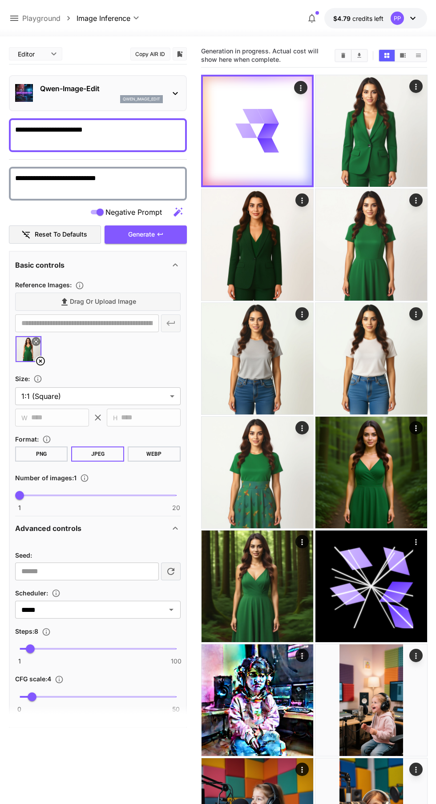
click at [64, 679] on icon "Adjusts how closely the generated image aligns with the input prompt. A higher …" at bounding box center [59, 679] width 9 height 9
click at [61, 679] on icon "Adjusts how closely the generated image aligns with the input prompt. A higher …" at bounding box center [59, 680] width 8 height 8
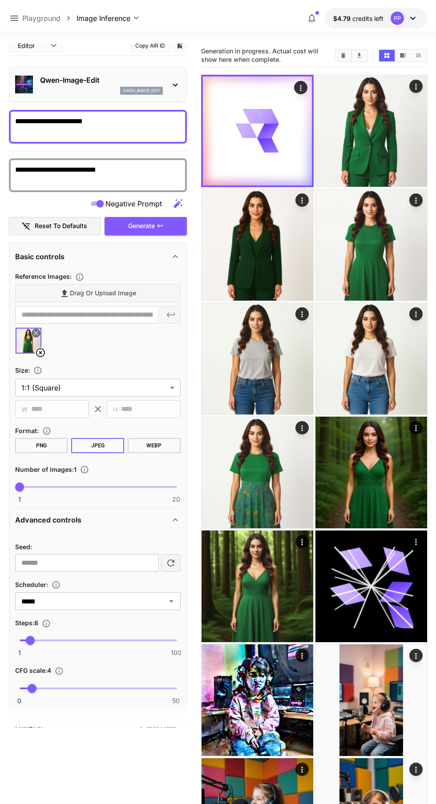
click at [61, 670] on icon "Adjusts how closely the generated image aligns with the input prompt. A higher …" at bounding box center [59, 671] width 8 height 8
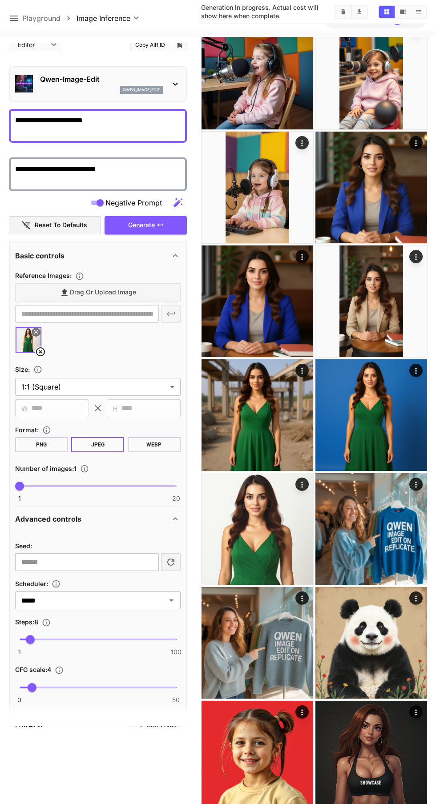
scroll to position [742, 0]
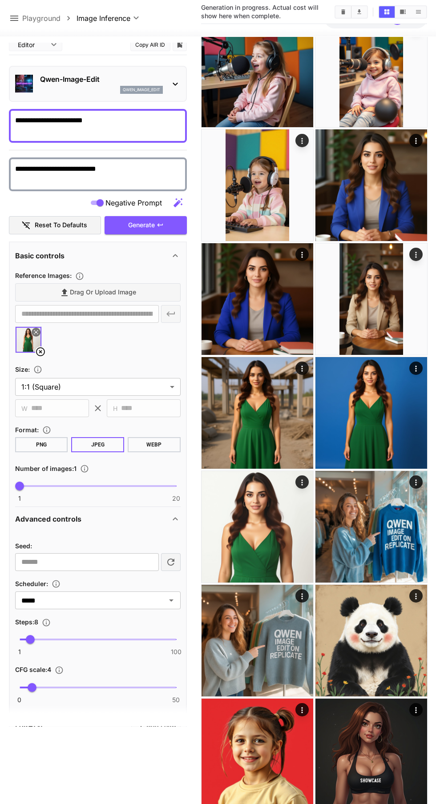
click at [273, 402] on img at bounding box center [257, 413] width 112 height 112
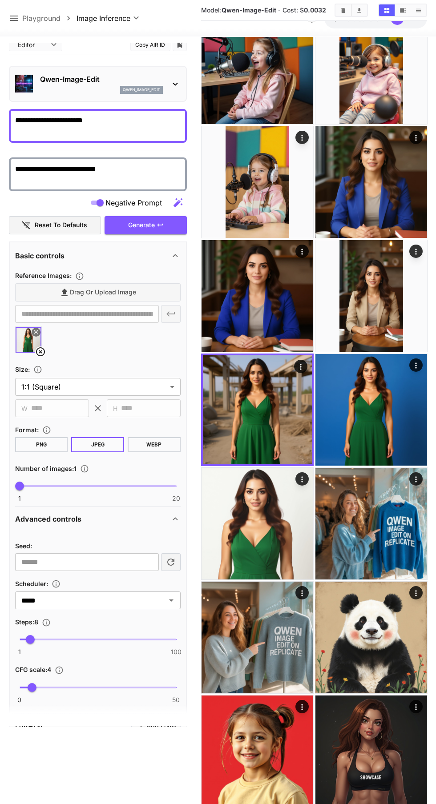
scroll to position [739, 0]
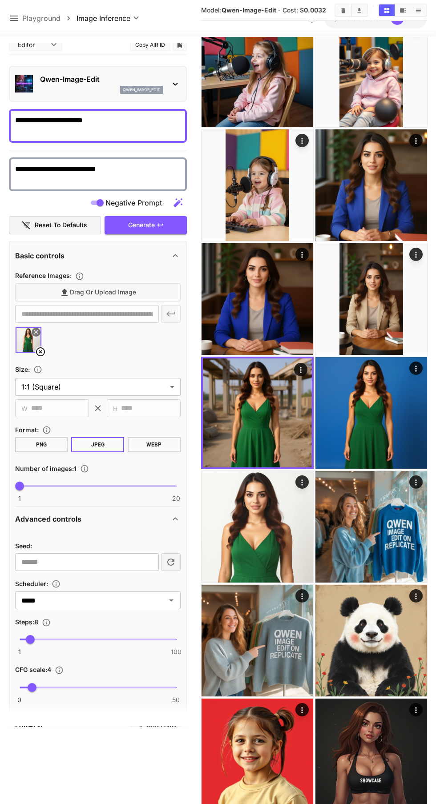
click at [381, 416] on img at bounding box center [371, 413] width 112 height 112
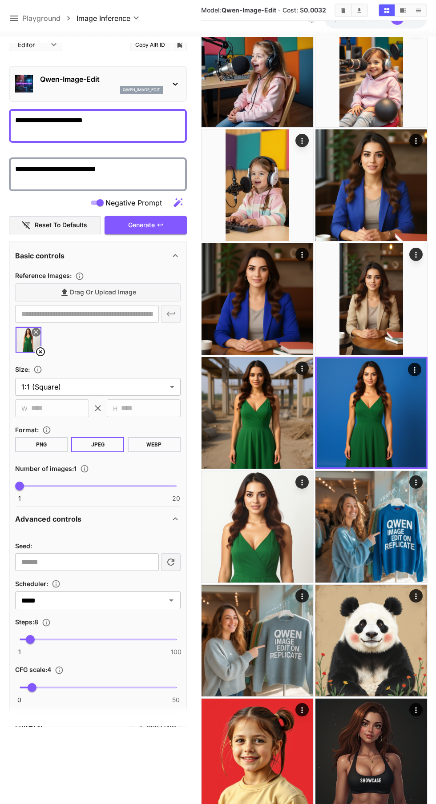
click at [281, 530] on img at bounding box center [257, 527] width 112 height 112
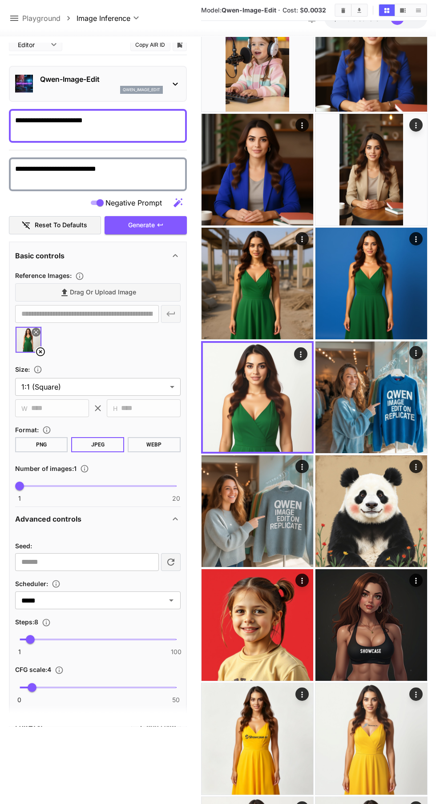
scroll to position [870, 0]
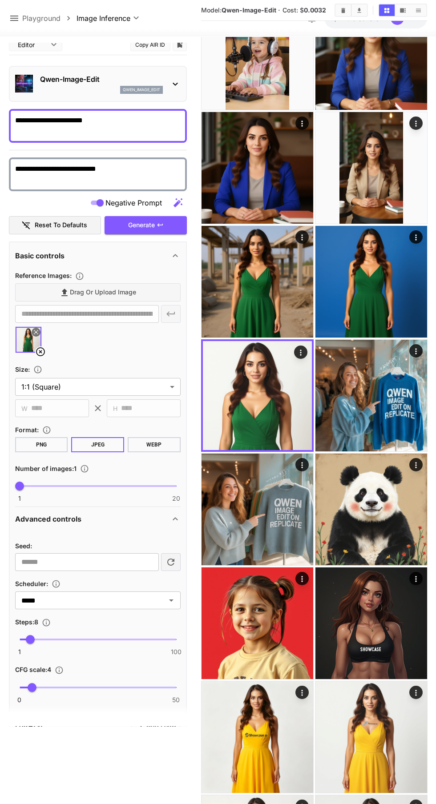
click at [272, 516] on img at bounding box center [257, 509] width 112 height 112
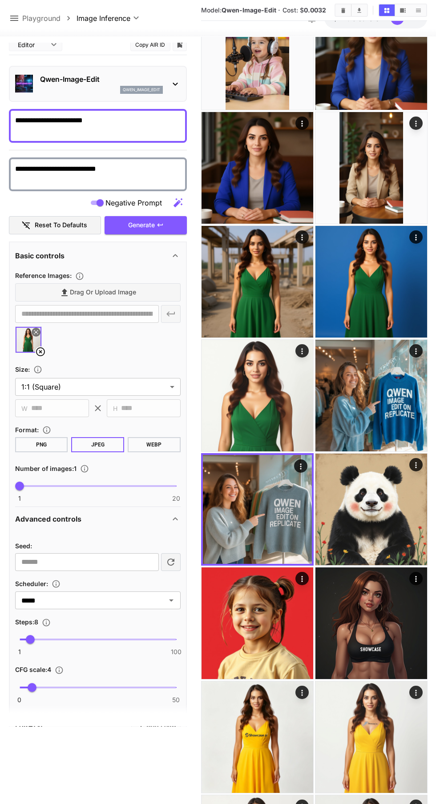
click at [401, 409] on img at bounding box center [371, 396] width 112 height 112
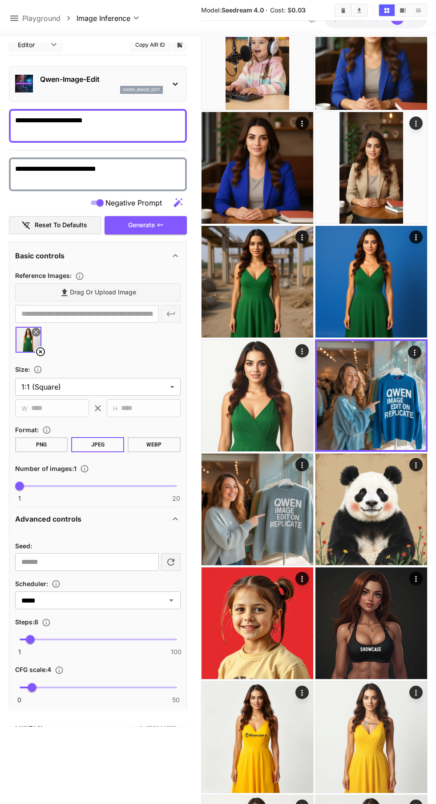
click at [280, 407] on img at bounding box center [257, 396] width 112 height 112
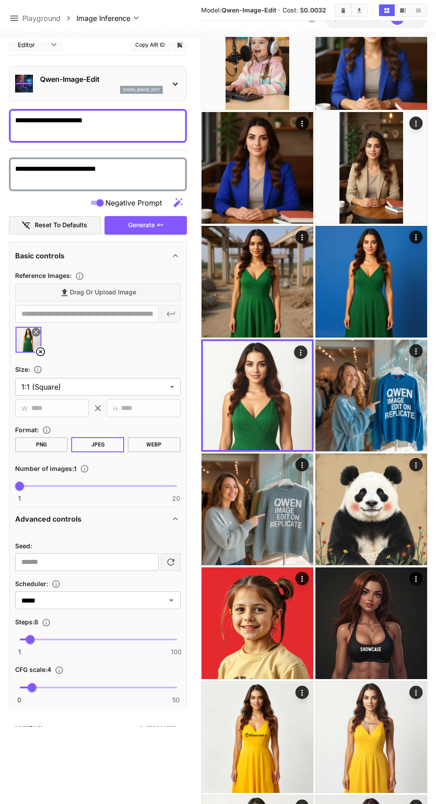
click at [401, 425] on img at bounding box center [371, 396] width 112 height 112
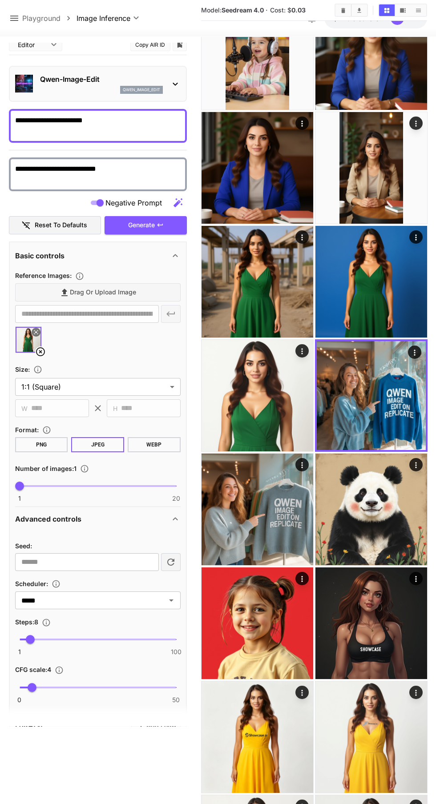
click at [294, 399] on img at bounding box center [257, 396] width 112 height 112
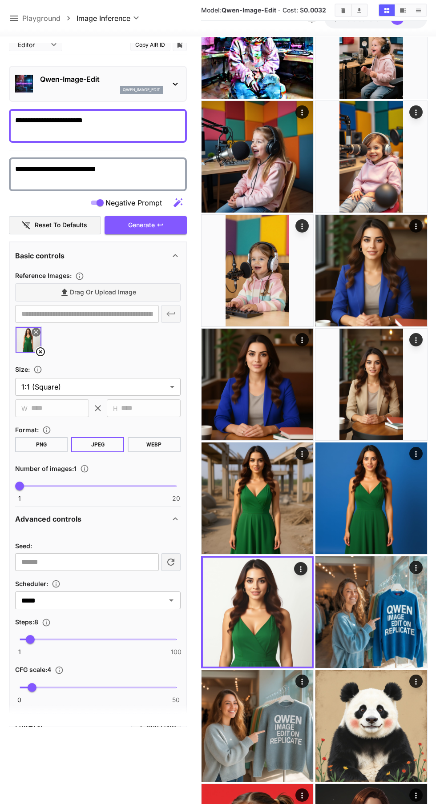
scroll to position [618, 0]
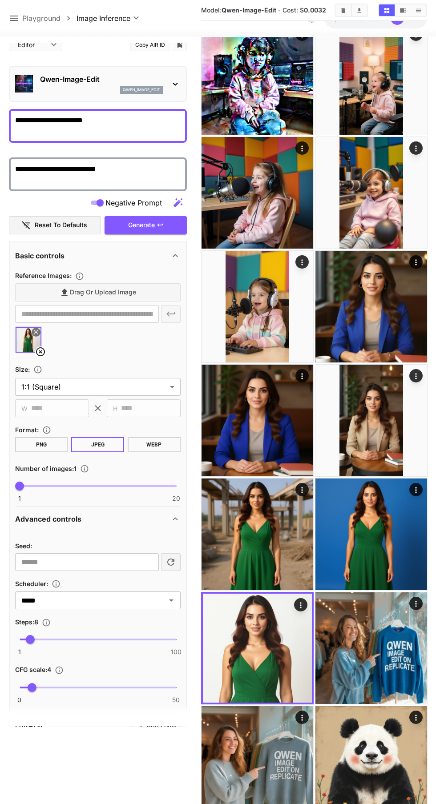
click at [387, 305] on img at bounding box center [371, 307] width 112 height 112
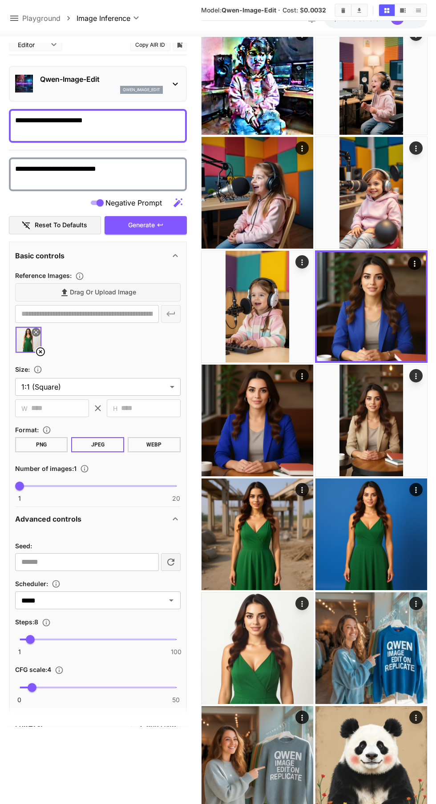
click at [392, 190] on img at bounding box center [371, 193] width 112 height 112
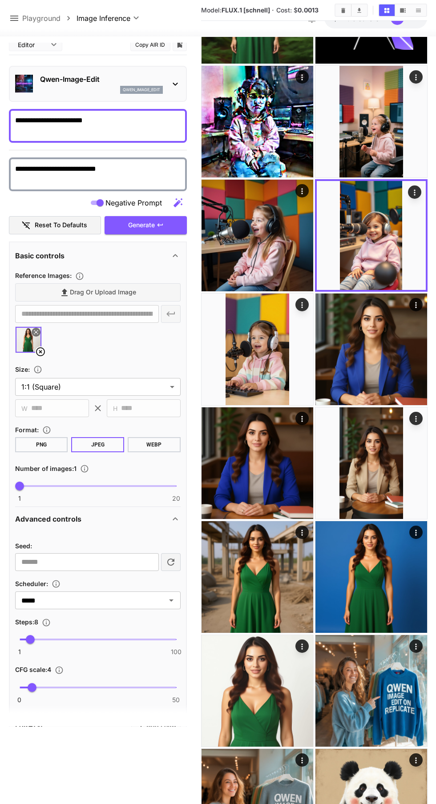
scroll to position [514, 0]
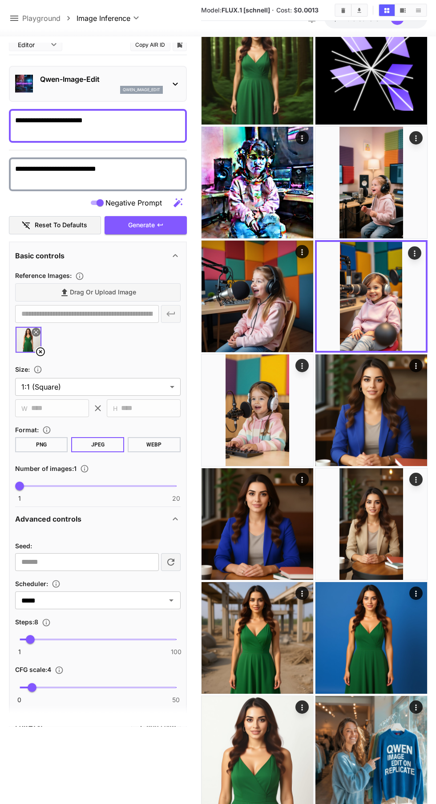
click at [282, 305] on img at bounding box center [257, 296] width 112 height 112
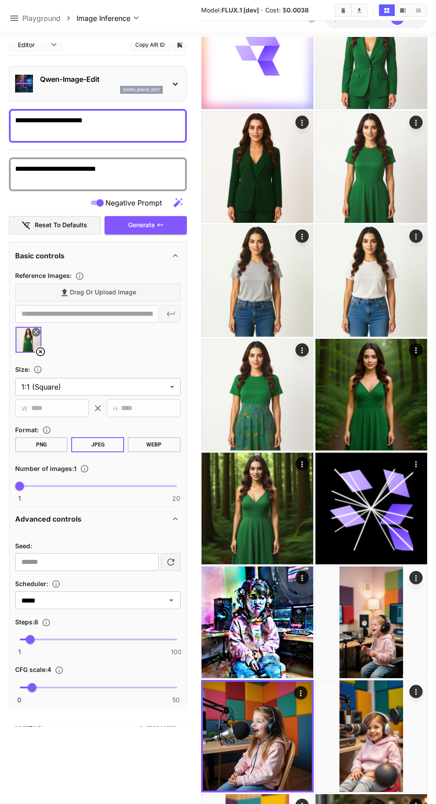
scroll to position [0, 0]
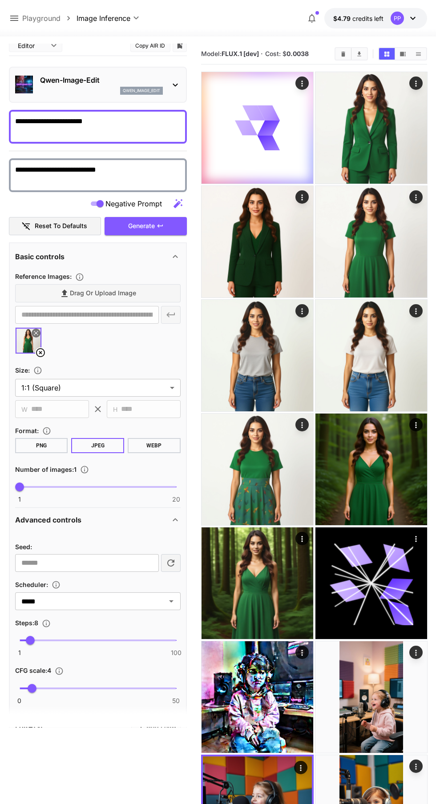
click at [286, 133] on div at bounding box center [257, 128] width 112 height 112
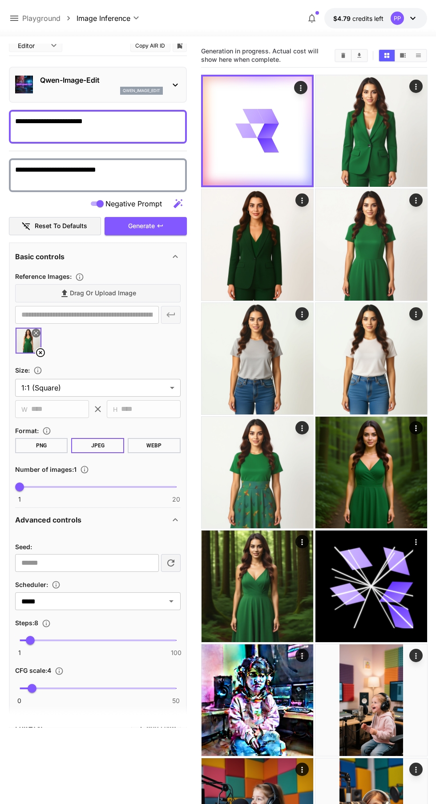
click at [393, 130] on img at bounding box center [371, 131] width 112 height 112
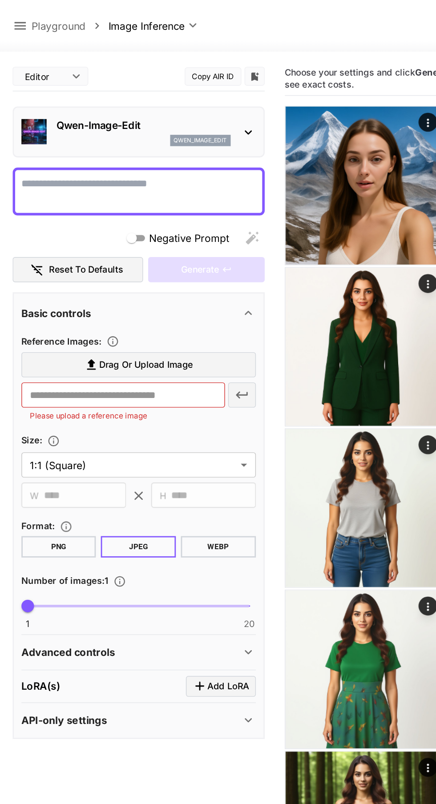
click at [122, 256] on span "Drag or upload image" at bounding box center [103, 257] width 66 height 11
click at [0, 0] on input "Drag or upload image" at bounding box center [0, 0] width 0 height 0
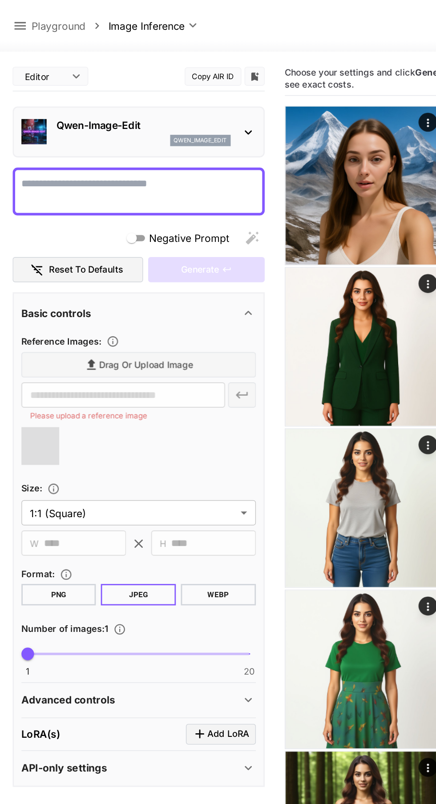
click at [88, 128] on textarea "Negative Prompt" at bounding box center [97, 134] width 165 height 21
type textarea "**********"
type input "**********"
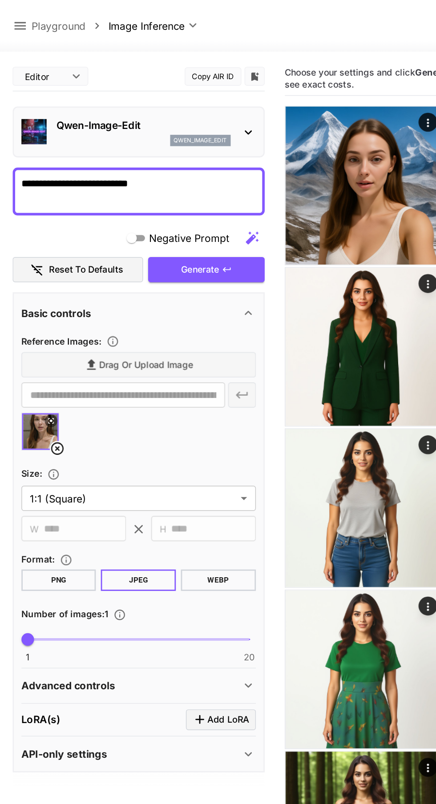
type textarea "**********"
click at [106, 165] on span "Negative Prompt" at bounding box center [133, 168] width 56 height 11
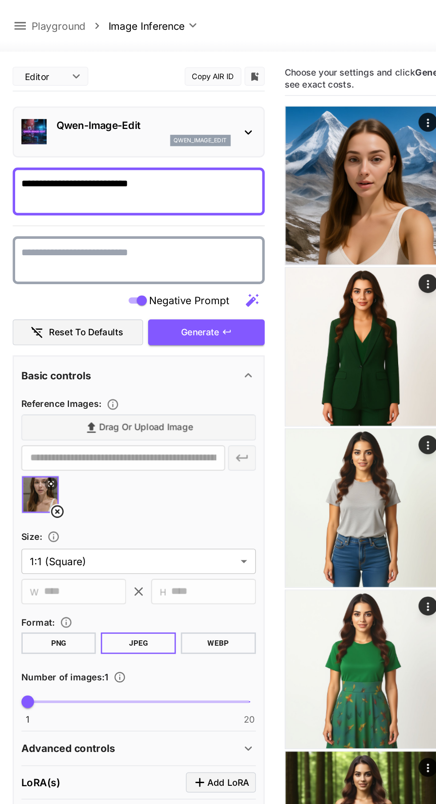
click at [131, 174] on textarea "Negative Prompt" at bounding box center [97, 183] width 165 height 21
click at [116, 180] on textarea "Negative Prompt" at bounding box center [97, 183] width 165 height 21
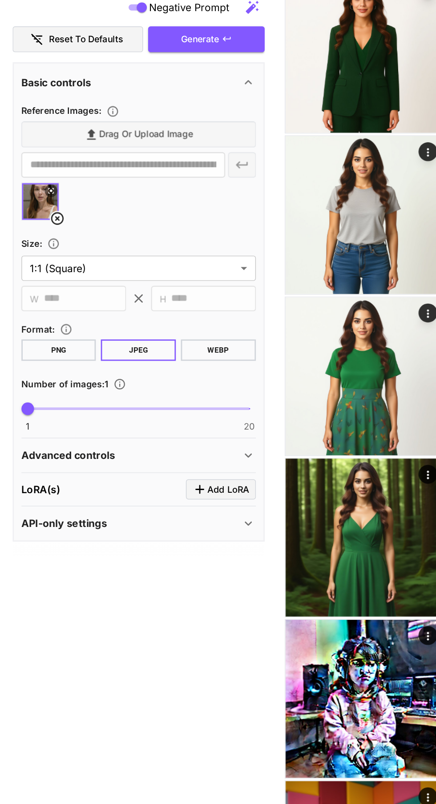
type textarea "**********"
click at [176, 529] on icon at bounding box center [175, 528] width 11 height 11
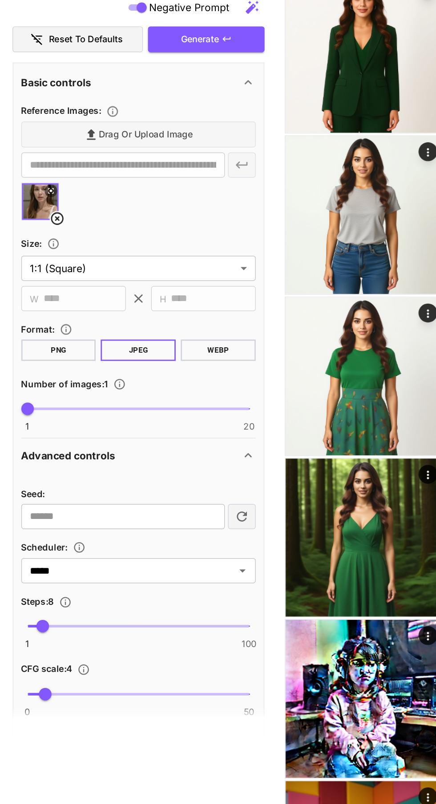
click at [56, 696] on span at bounding box center [98, 697] width 156 height 2
click at [52, 696] on span "11.8" at bounding box center [56, 696] width 9 height 9
click at [160, 234] on icon "button" at bounding box center [159, 234] width 5 height 3
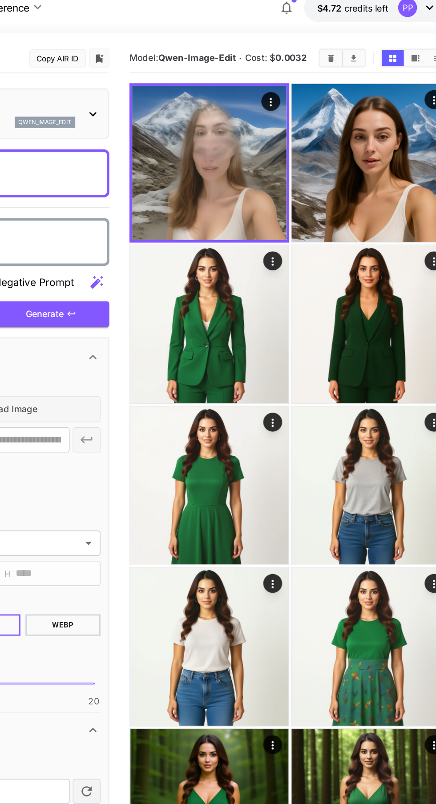
click at [385, 140] on img at bounding box center [371, 128] width 112 height 112
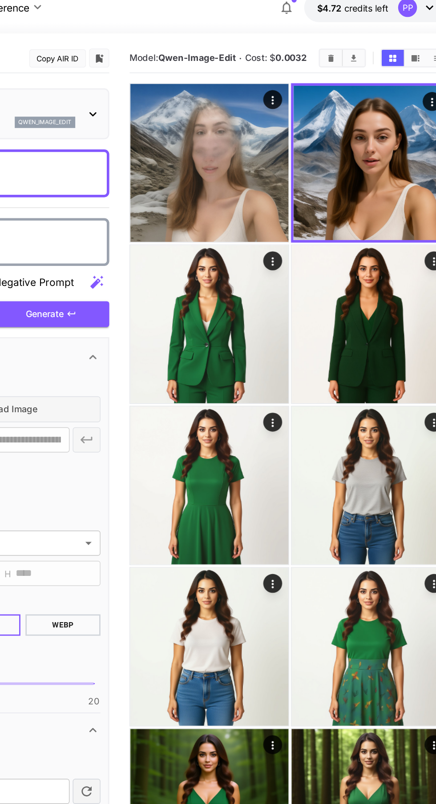
click at [281, 144] on img at bounding box center [257, 128] width 112 height 112
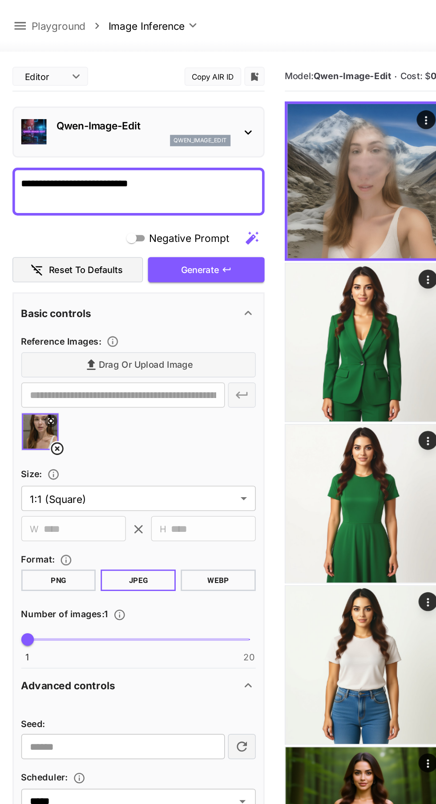
click at [144, 131] on textarea "**********" at bounding box center [97, 134] width 165 height 21
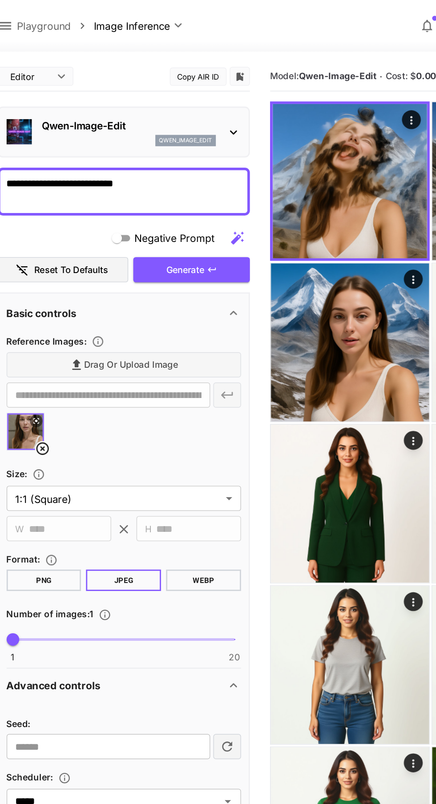
click at [284, 145] on img at bounding box center [257, 127] width 109 height 109
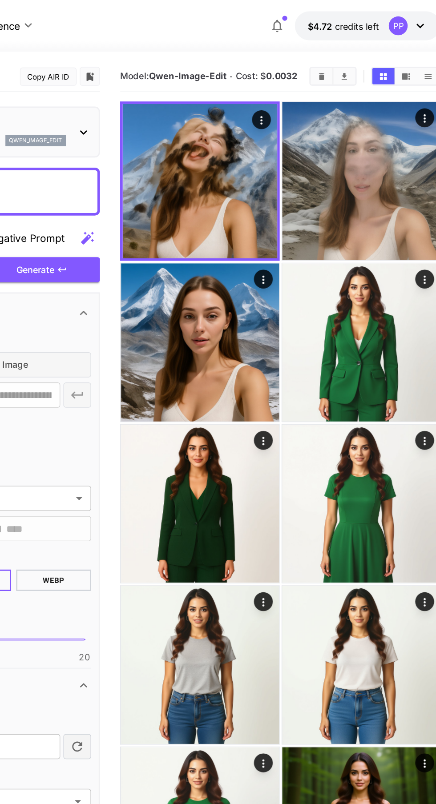
click at [374, 148] on img at bounding box center [371, 128] width 112 height 112
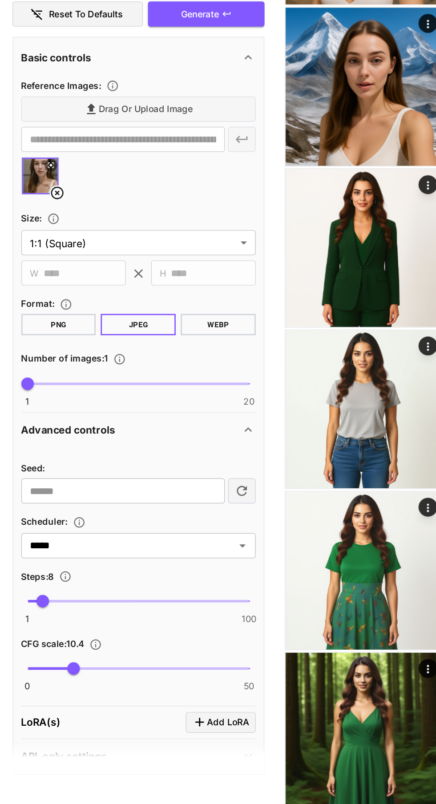
click at [50, 652] on span "10.4" at bounding box center [52, 652] width 9 height 9
click at [35, 652] on span at bounding box center [35, 652] width 31 height 2
click at [32, 654] on span "5" at bounding box center [35, 652] width 9 height 9
click at [28, 655] on span "4.2" at bounding box center [32, 652] width 9 height 9
type input "***"
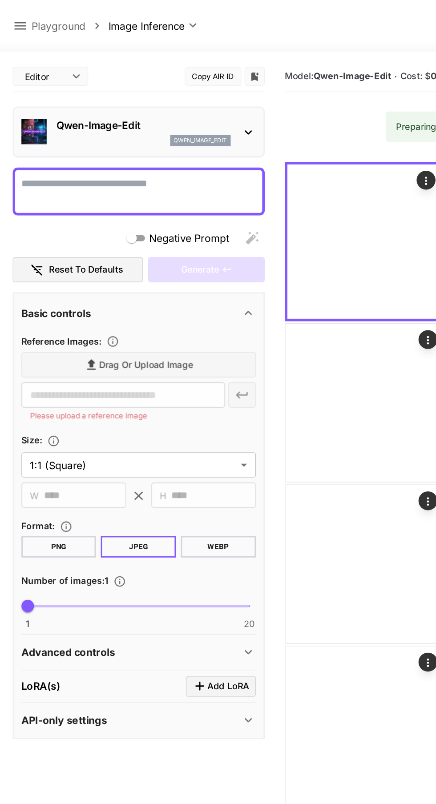
click at [115, 250] on div "Drag or upload image" at bounding box center [97, 257] width 165 height 18
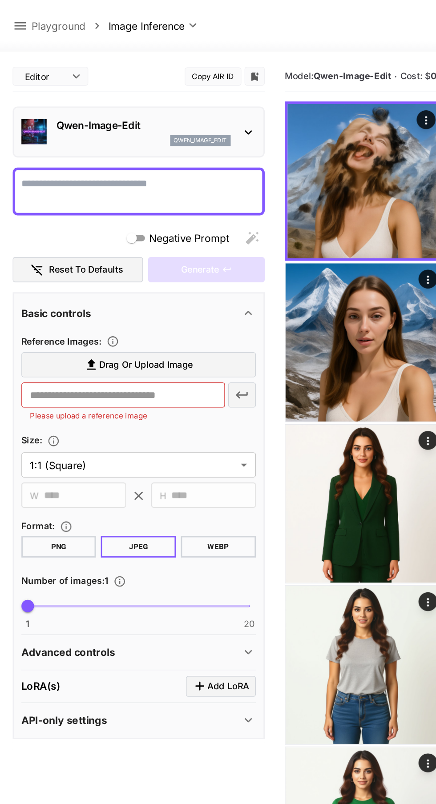
click at [99, 251] on label "Drag or upload image" at bounding box center [97, 257] width 165 height 18
click at [0, 0] on input "Drag or upload image" at bounding box center [0, 0] width 0 height 0
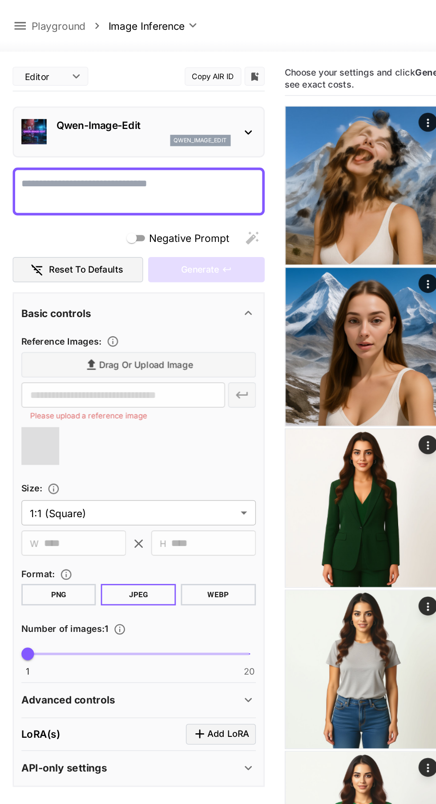
click at [120, 134] on textarea "Negative Prompt" at bounding box center [97, 134] width 165 height 21
type textarea "**********"
type input "**********"
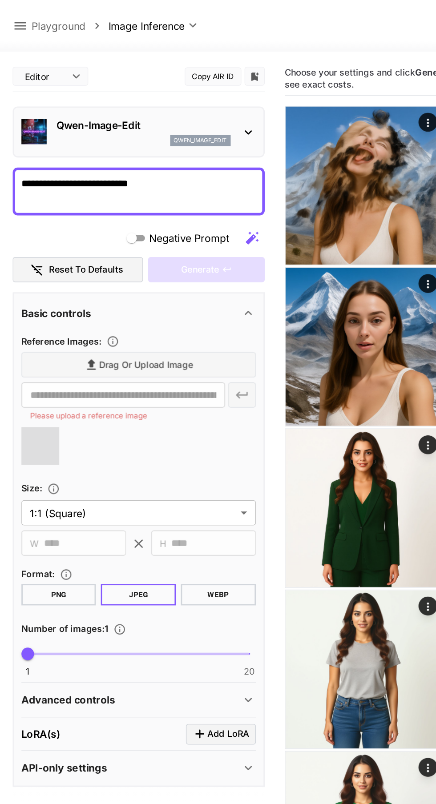
click at [136, 128] on textarea "**********" at bounding box center [97, 134] width 165 height 21
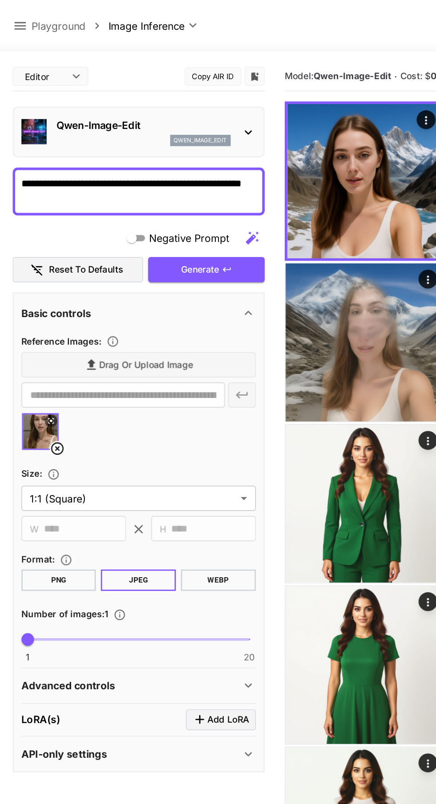
type textarea "**********"
click at [160, 192] on icon "button" at bounding box center [159, 190] width 7 height 7
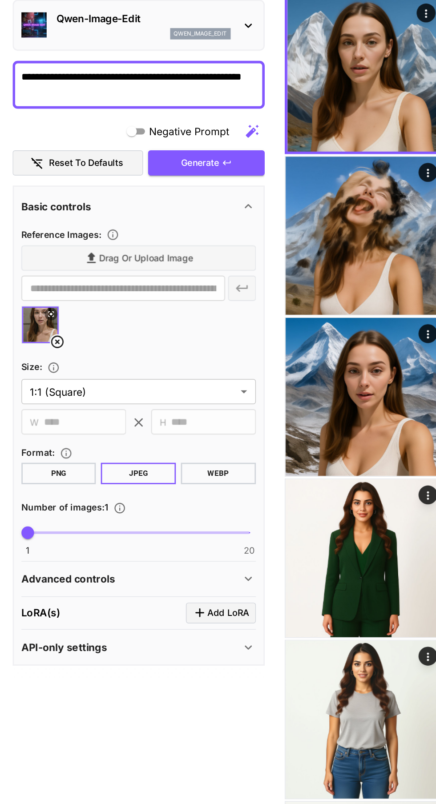
click at [173, 480] on icon at bounding box center [175, 483] width 11 height 11
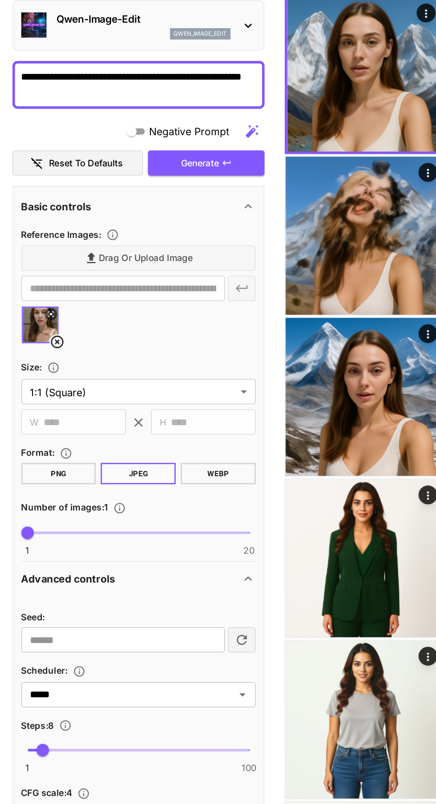
click at [58, 604] on span at bounding box center [98, 605] width 156 height 2
type input "**"
click at [160, 190] on icon "button" at bounding box center [159, 189] width 5 height 3
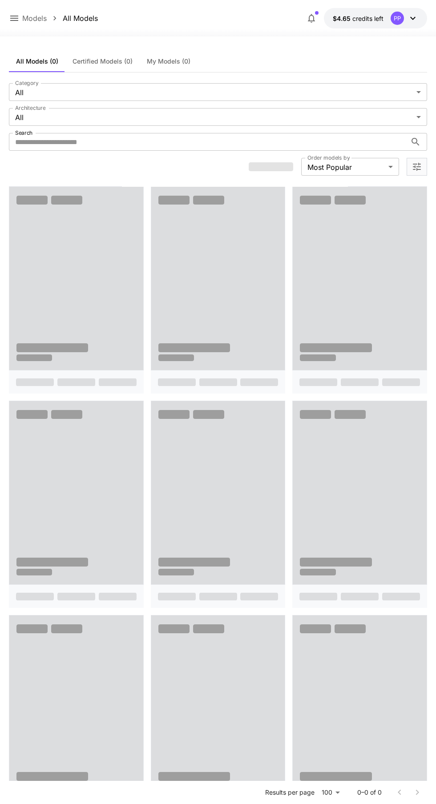
click at [14, 15] on icon at bounding box center [14, 18] width 11 height 11
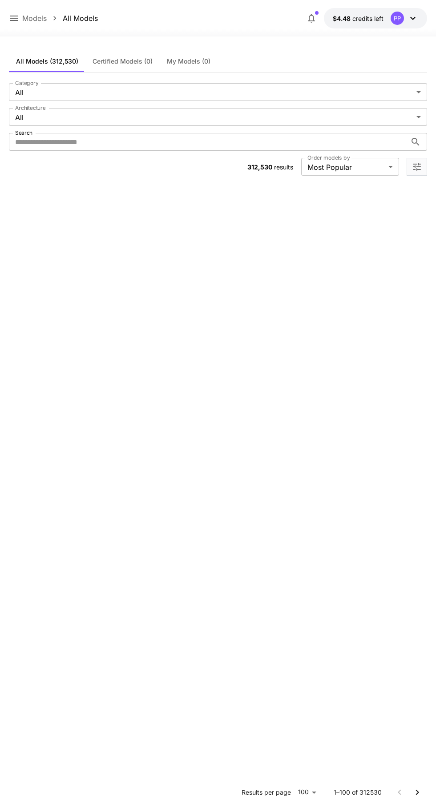
click at [412, 20] on icon at bounding box center [412, 18] width 5 height 3
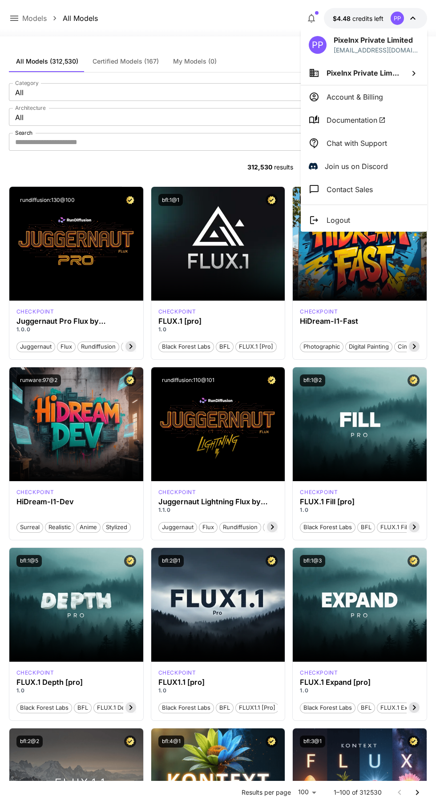
click at [204, 162] on div at bounding box center [218, 402] width 436 height 804
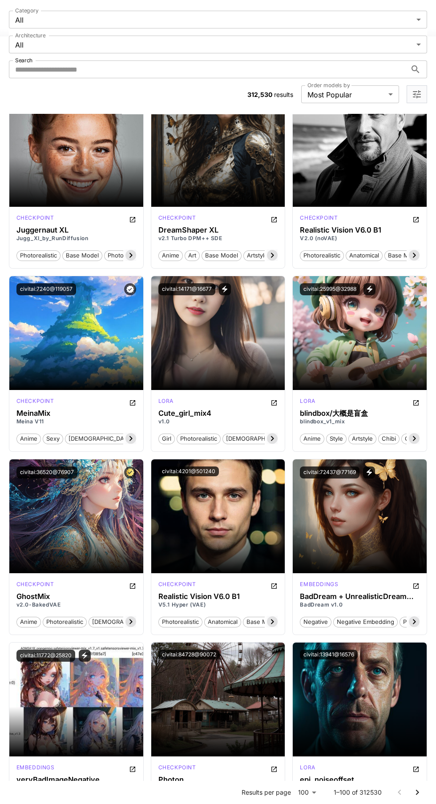
scroll to position [2455, 0]
click at [274, 585] on icon "Open in CivitAI" at bounding box center [273, 585] width 5 height 5
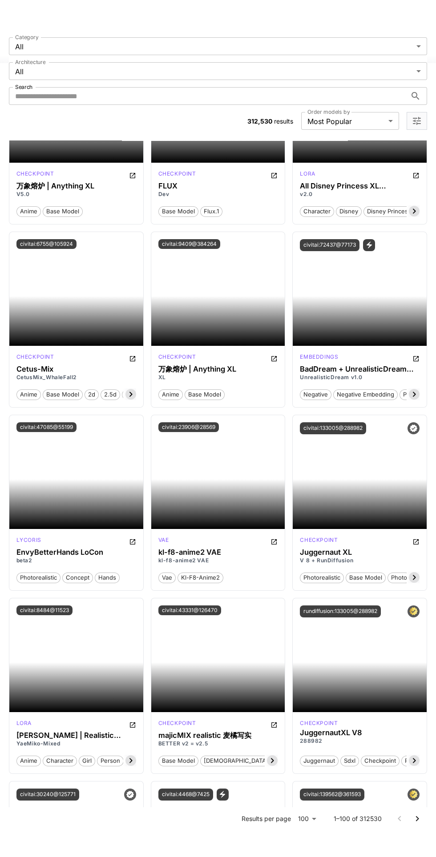
scroll to position [4540, 0]
